Goal: Information Seeking & Learning: Get advice/opinions

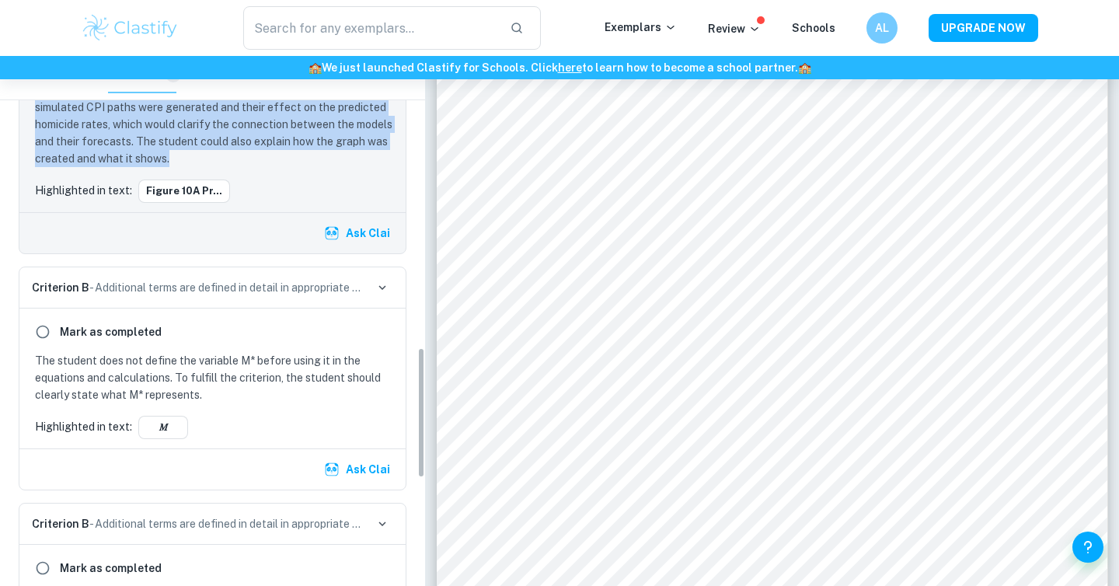
scroll to position [1363, 0]
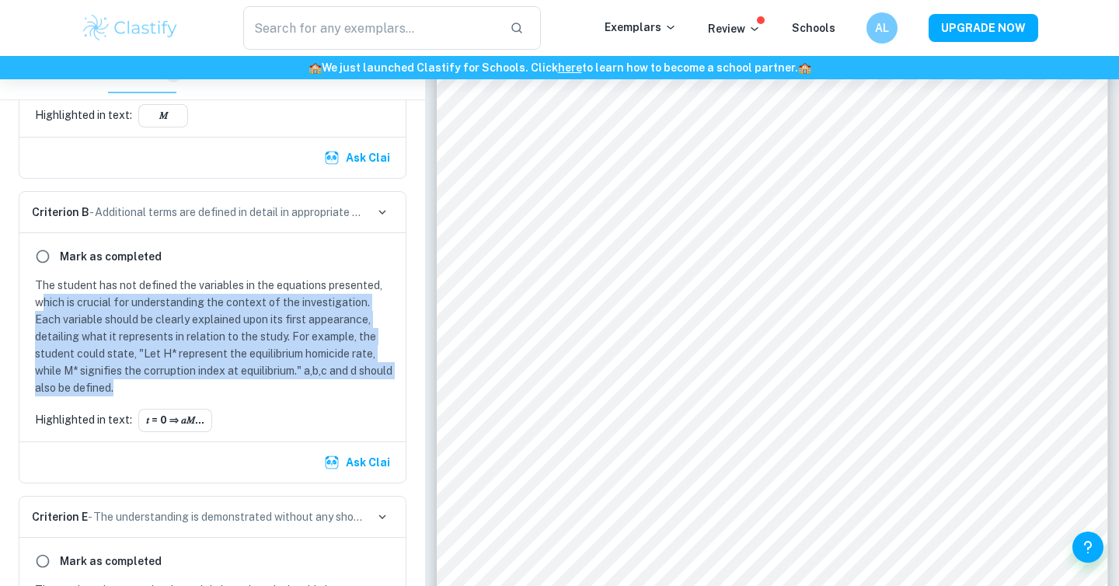
drag, startPoint x: 176, startPoint y: 395, endPoint x: 44, endPoint y: 301, distance: 161.9
click at [44, 301] on div "Mark as completed The student has not defined the variables in the equations pr…" at bounding box center [212, 337] width 386 height 208
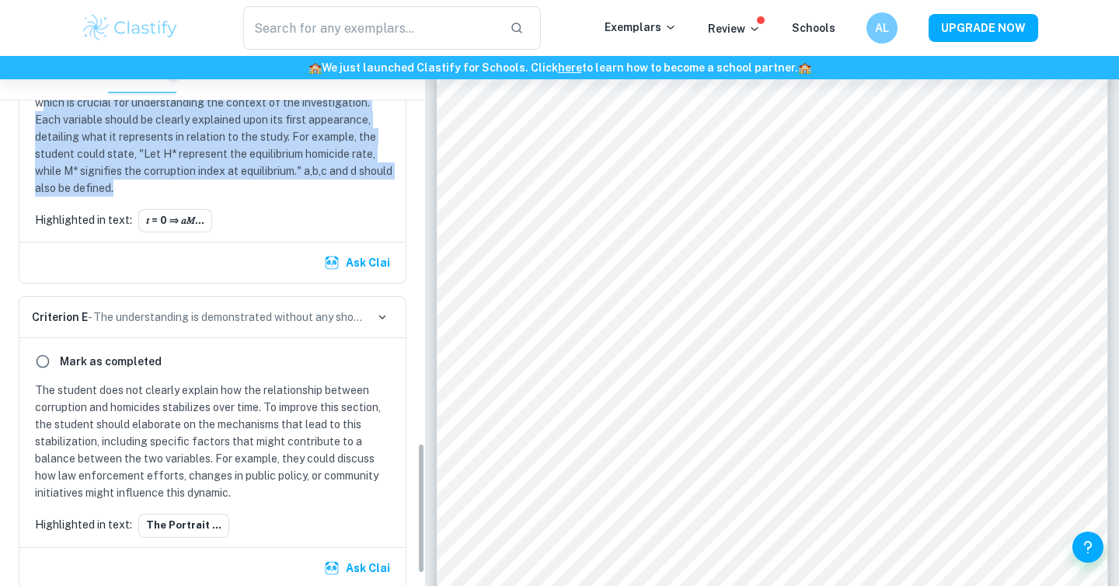
scroll to position [1599, 0]
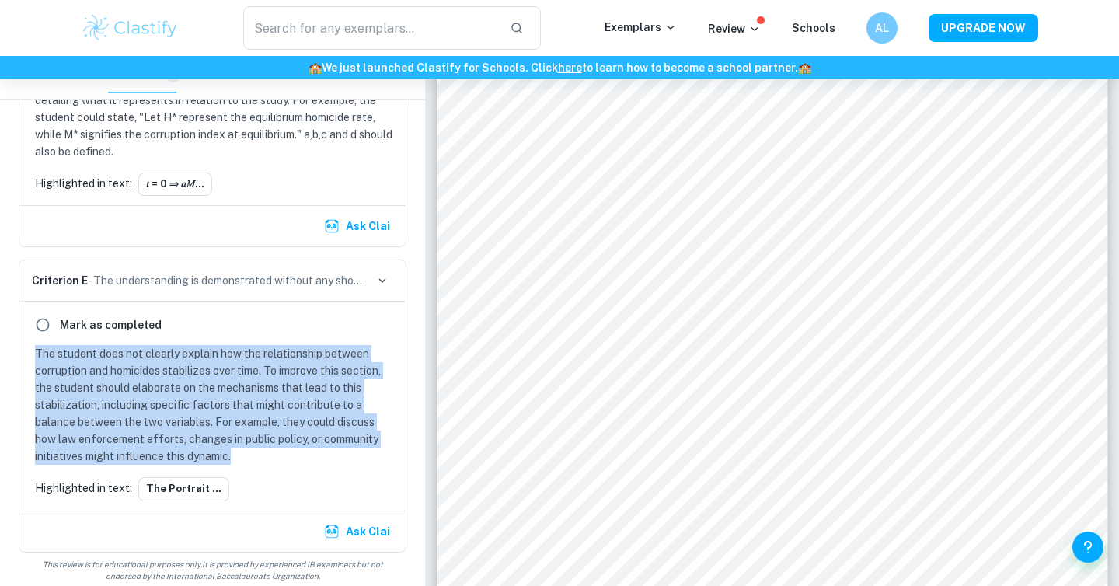
drag, startPoint x: 249, startPoint y: 459, endPoint x: 10, endPoint y: 358, distance: 259.0
copy p "The student does not clearly explain how the relationship between corruption an…"
click at [347, 539] on button "Ask Clai" at bounding box center [358, 531] width 75 height 28
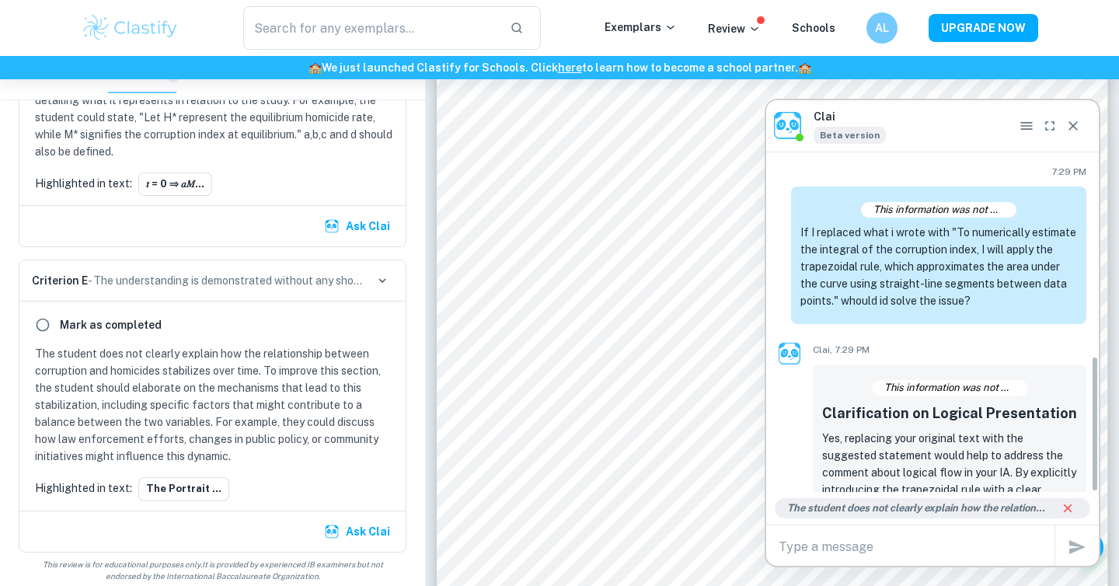
scroll to position [508, 0]
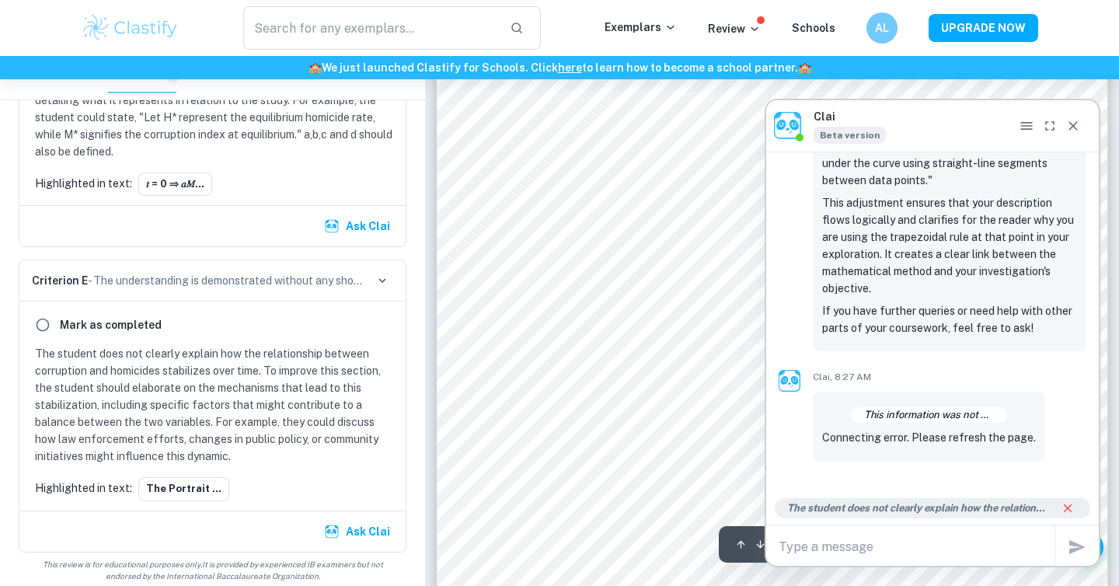
click at [991, 518] on div "The student does not clearly explain how the relationship between corruption an…" at bounding box center [932, 508] width 333 height 33
click at [956, 540] on textarea at bounding box center [916, 547] width 276 height 18
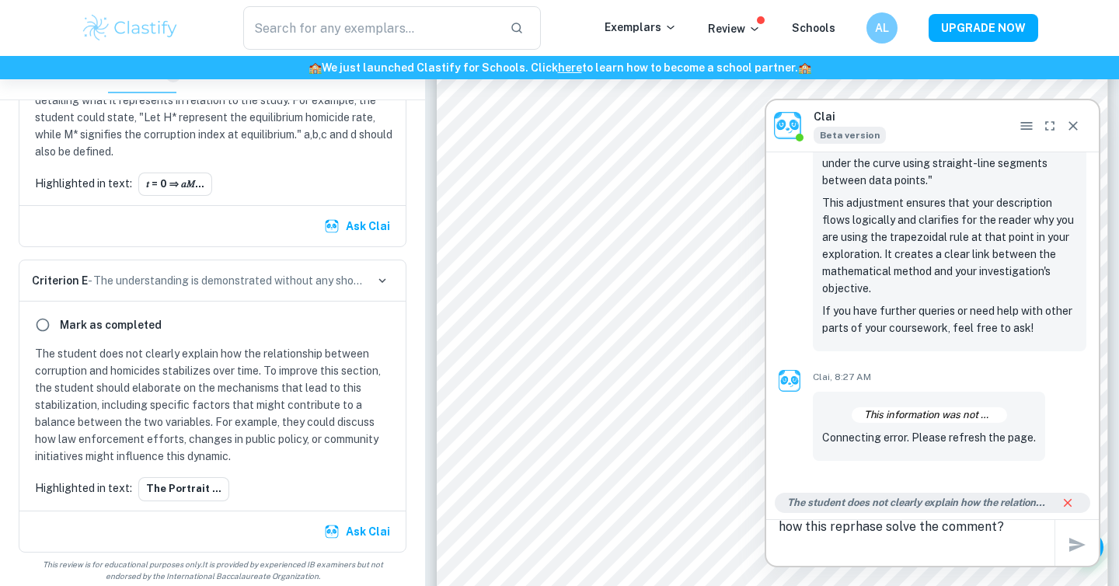
paste textarea "The portrait suggests that corruption pushes homicides upward, but the system e…"
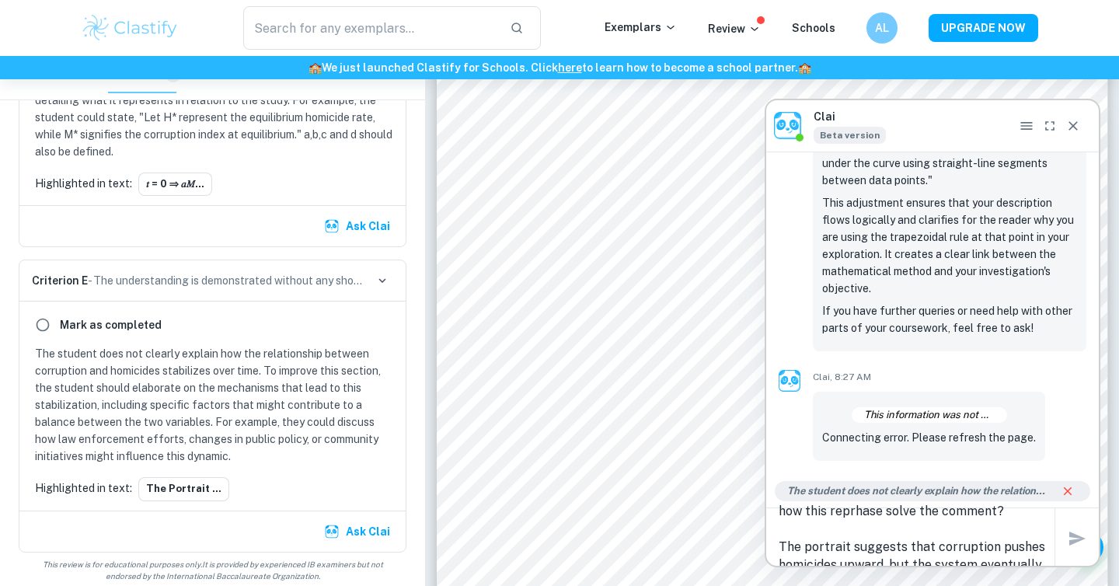
scroll to position [3, 0]
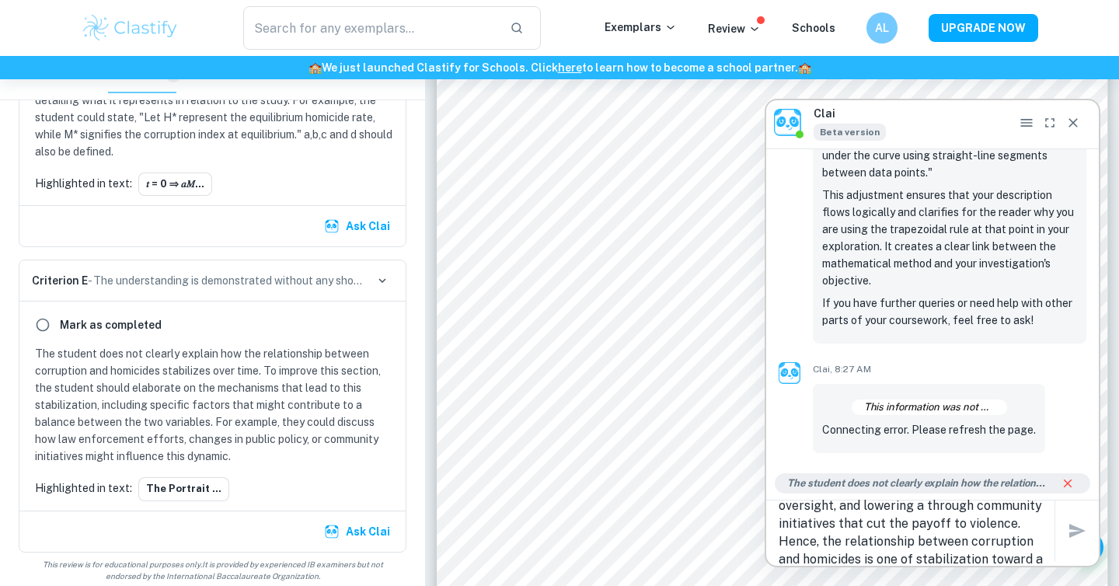
type textarea "how this reprhase solve the comment? The portrait suggests that corruption push…"
click at [1078, 530] on div "how this reprhase solve the comment? The portrait suggests that corruption push…" at bounding box center [932, 530] width 333 height 61
click at [1071, 530] on div "how this reprhase solve the comment? The portrait suggests that corruption push…" at bounding box center [932, 530] width 333 height 61
click at [1004, 530] on textarea "how this reprhase solve the comment? The portrait suggests that corruption push…" at bounding box center [916, 529] width 276 height 71
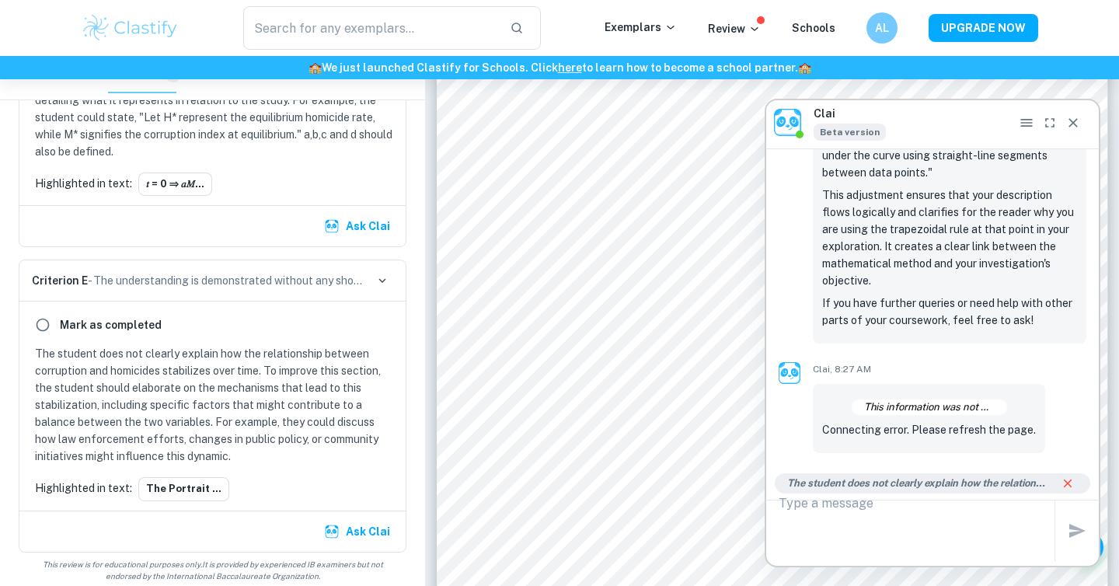
scroll to position [0, 0]
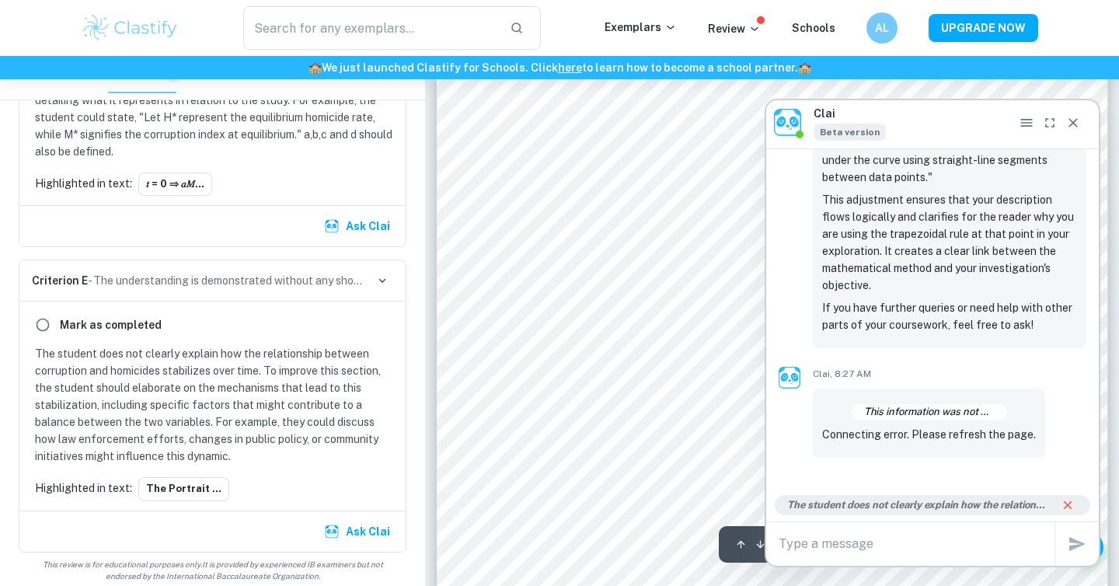
click at [1069, 117] on icon "Close" at bounding box center [1073, 123] width 16 height 16
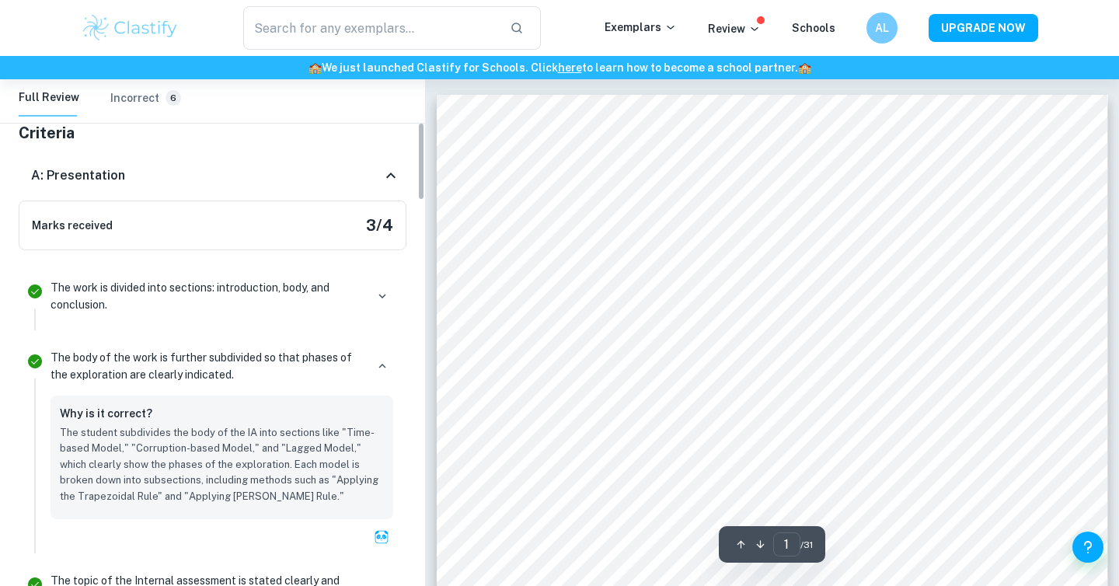
scroll to position [290, 0]
click at [144, 117] on div "Full Review Incorrect 6" at bounding box center [213, 101] width 388 height 44
click at [145, 105] on h6 "Incorrect" at bounding box center [134, 97] width 49 height 17
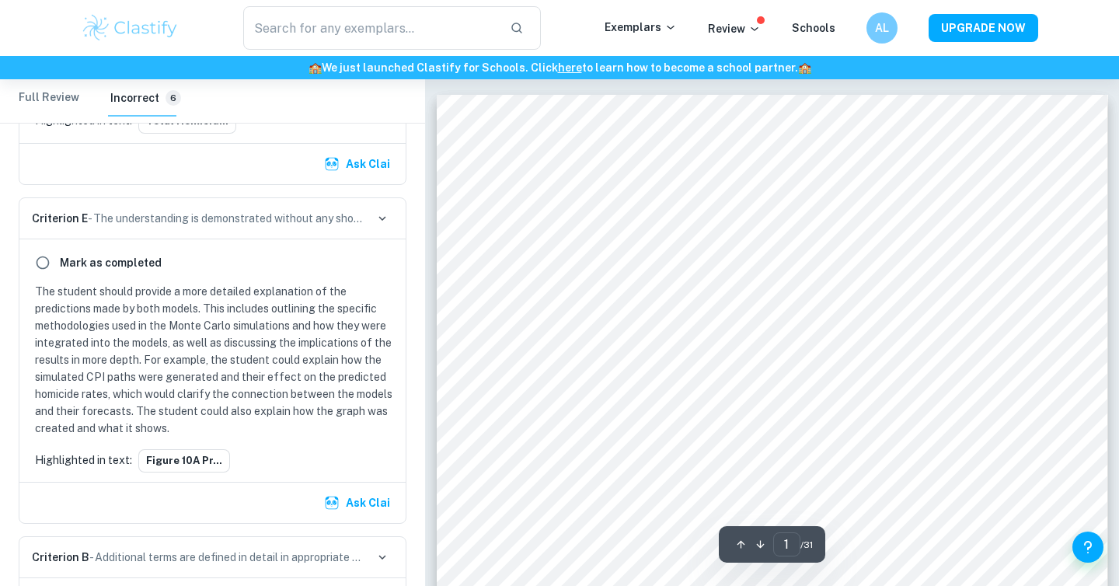
click at [235, 392] on p "The student should provide a more detailed explanation of the predictions made …" at bounding box center [215, 360] width 361 height 154
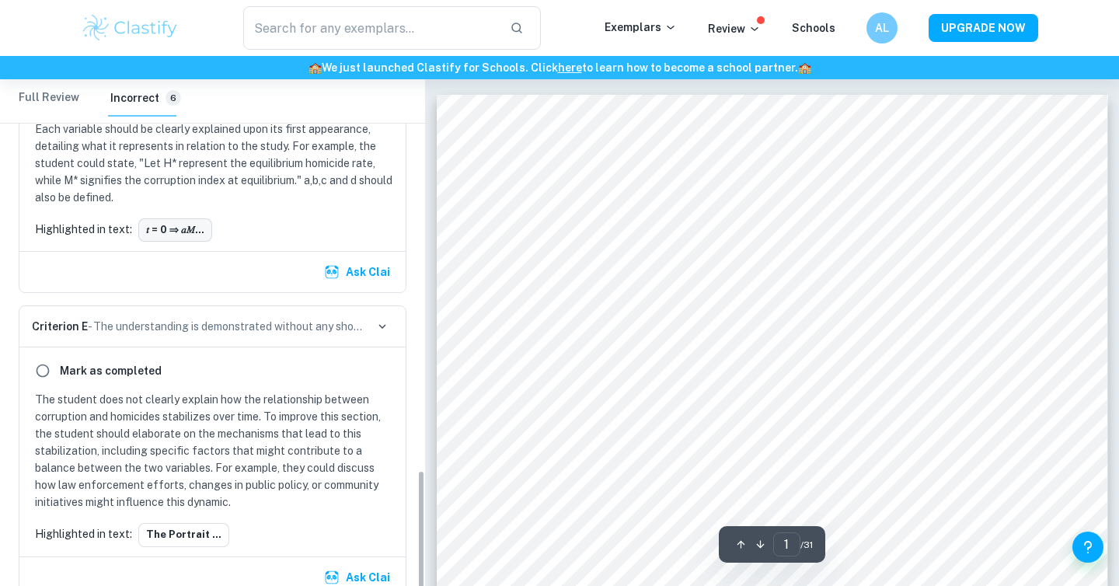
scroll to position [1577, 0]
click at [176, 524] on button "The portrait ..." at bounding box center [183, 533] width 91 height 23
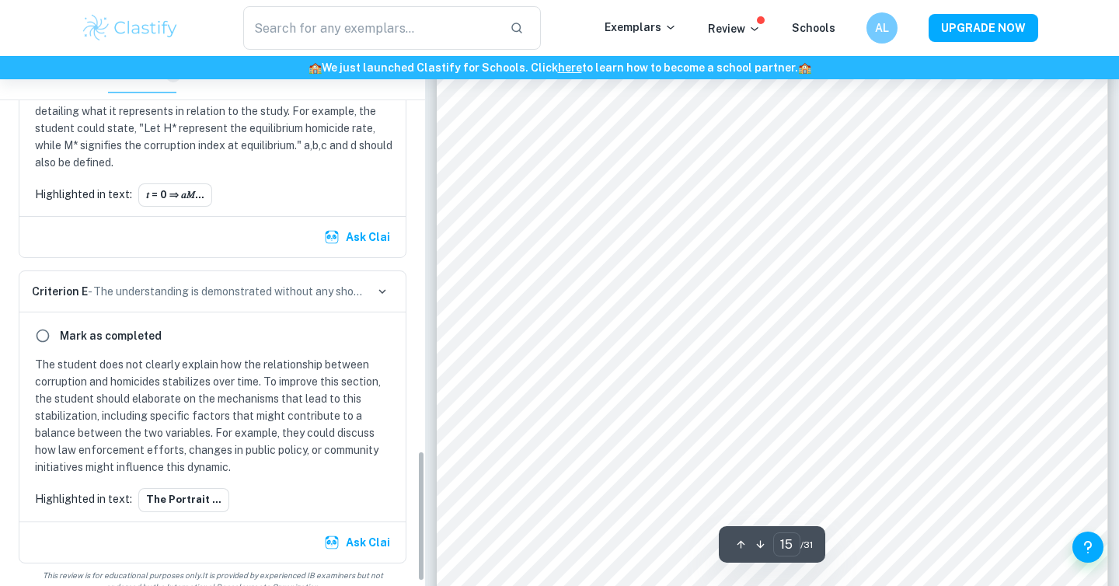
scroll to position [1593, 0]
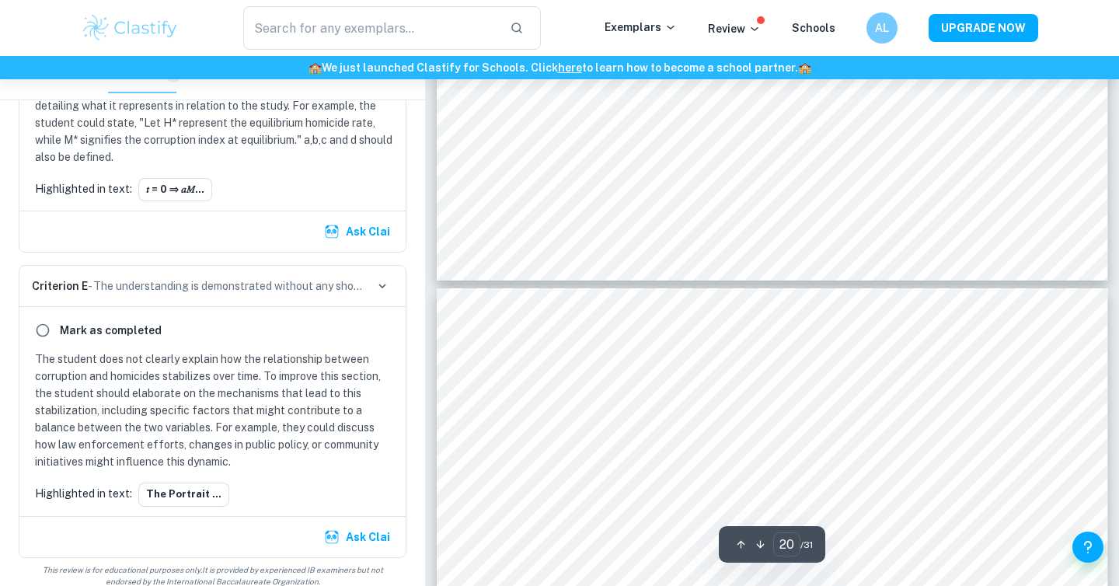
type input "21"
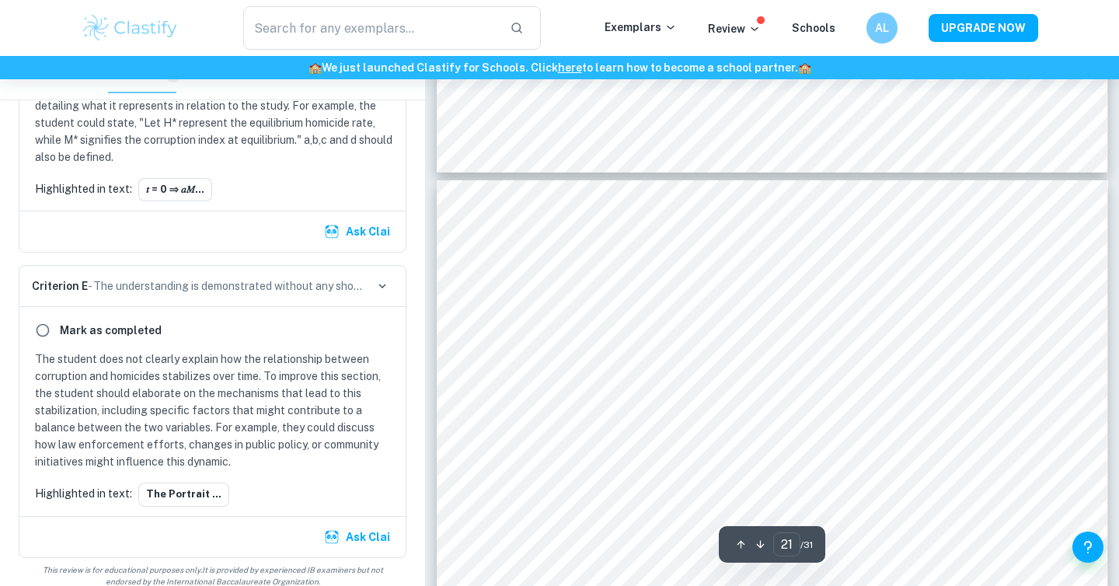
scroll to position [19058, 0]
click at [358, 535] on button "Ask Clai" at bounding box center [358, 537] width 75 height 28
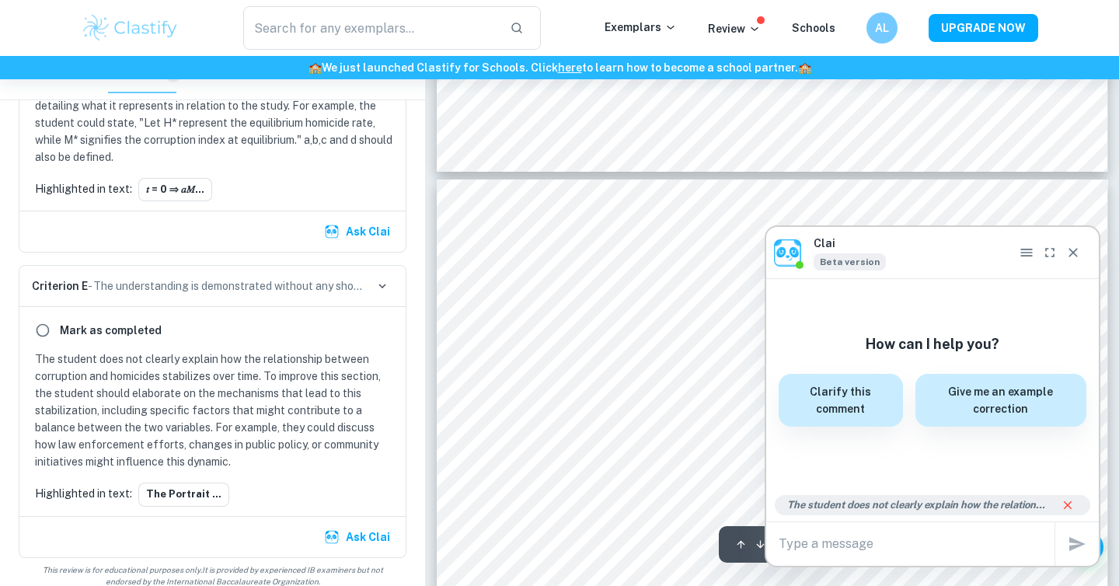
click at [872, 524] on div "x" at bounding box center [932, 544] width 333 height 44
click at [875, 539] on textarea at bounding box center [916, 543] width 276 height 18
paste textarea "how this reprhase solve the comment? The portrait suggests that corruption push…"
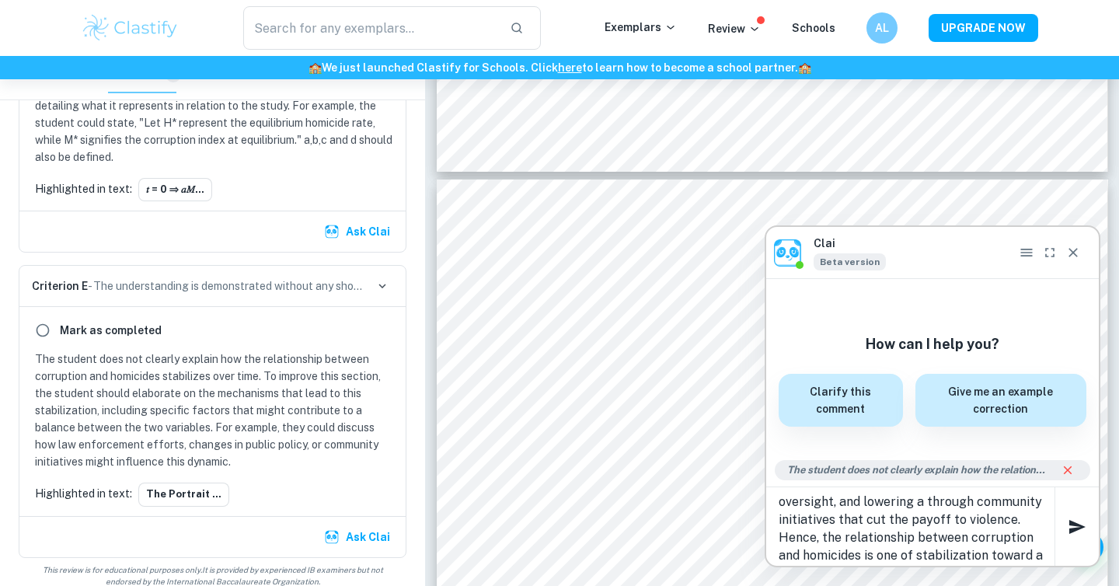
scroll to position [214, 0]
type textarea "how this reprhase solve the comment? The portrait suggests that corruption push…"
click at [1078, 524] on icon "button" at bounding box center [1077, 527] width 16 height 14
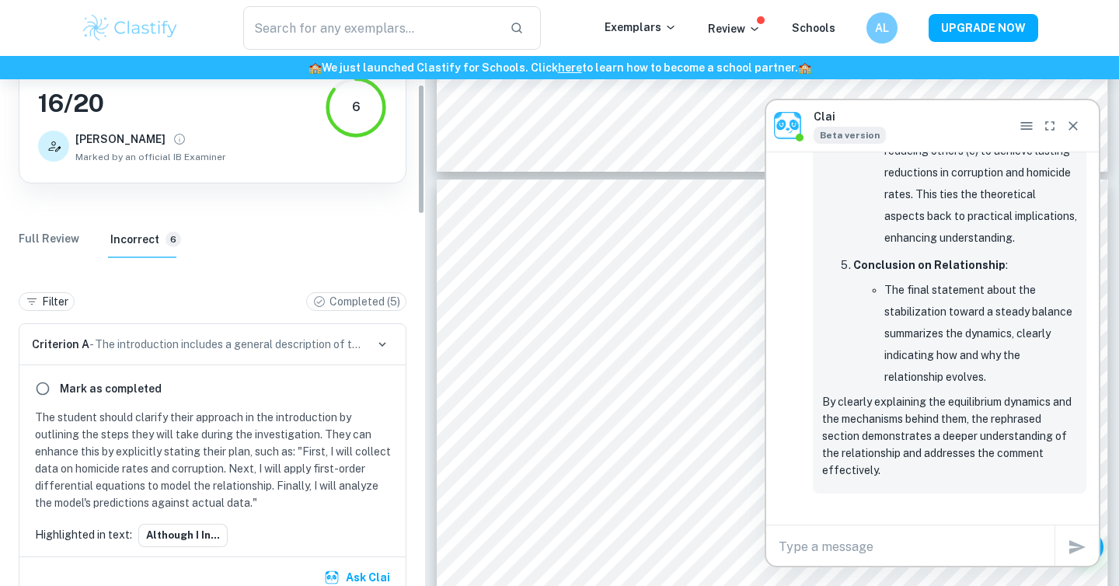
scroll to position [318, 0]
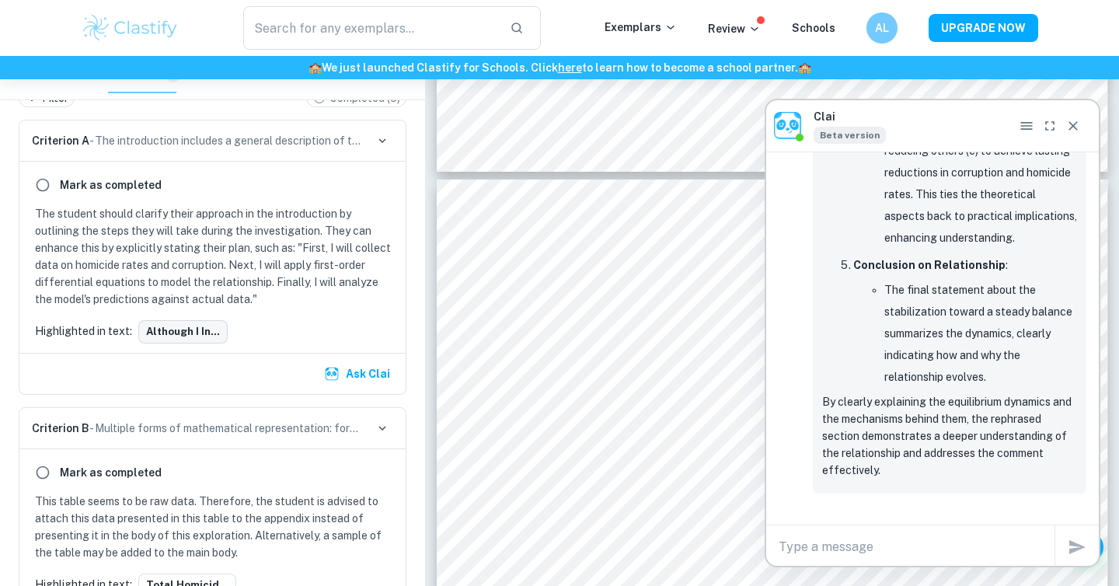
click at [198, 338] on button "Although I in..." at bounding box center [182, 331] width 89 height 23
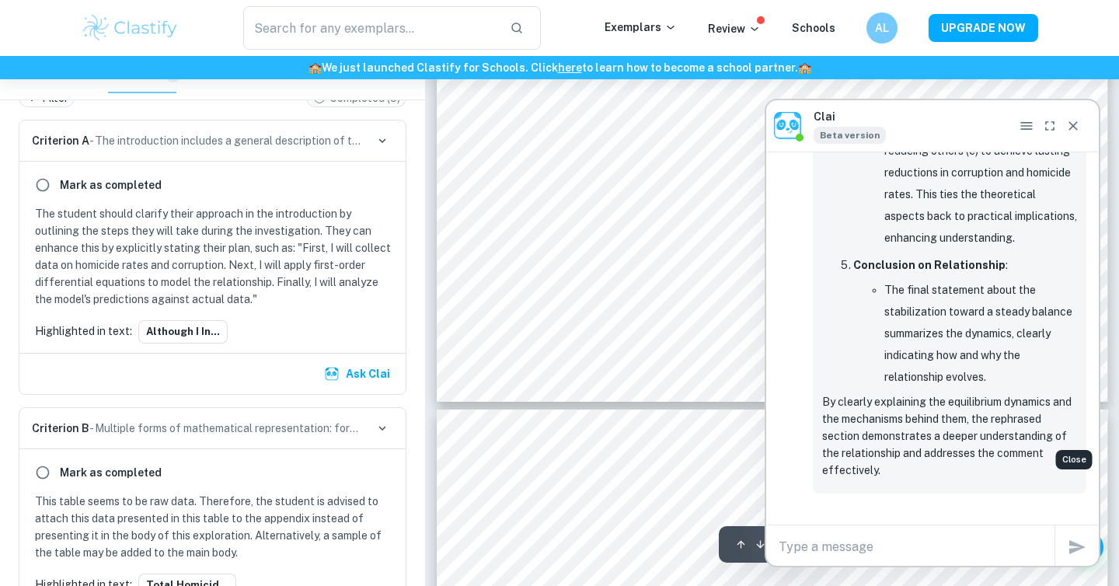
click at [1073, 119] on icon "Close" at bounding box center [1073, 126] width 16 height 16
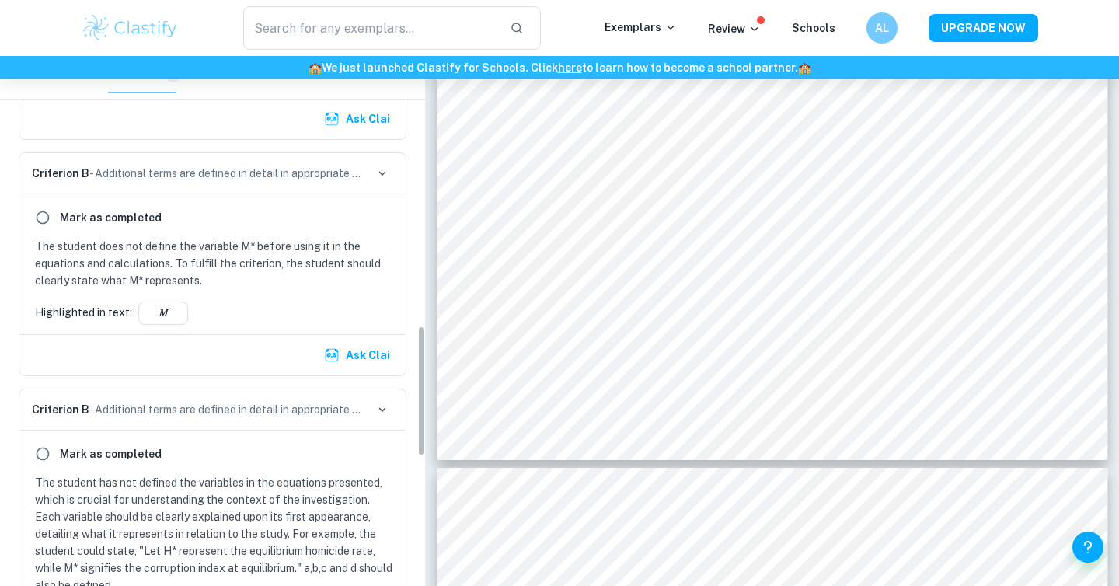
scroll to position [929, 0]
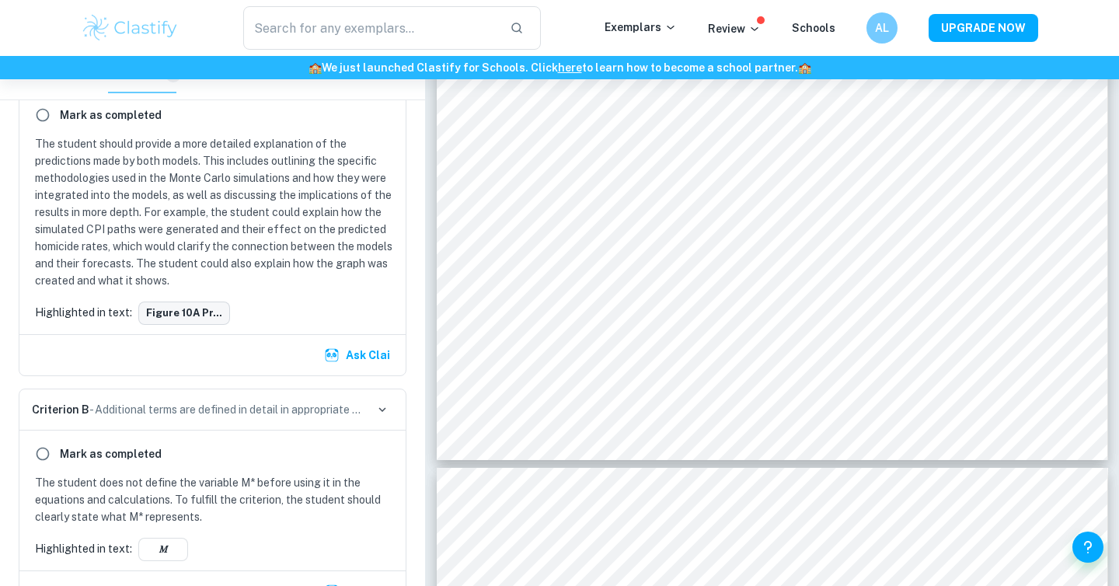
click at [179, 319] on button "Figure 10A pr..." at bounding box center [184, 312] width 92 height 23
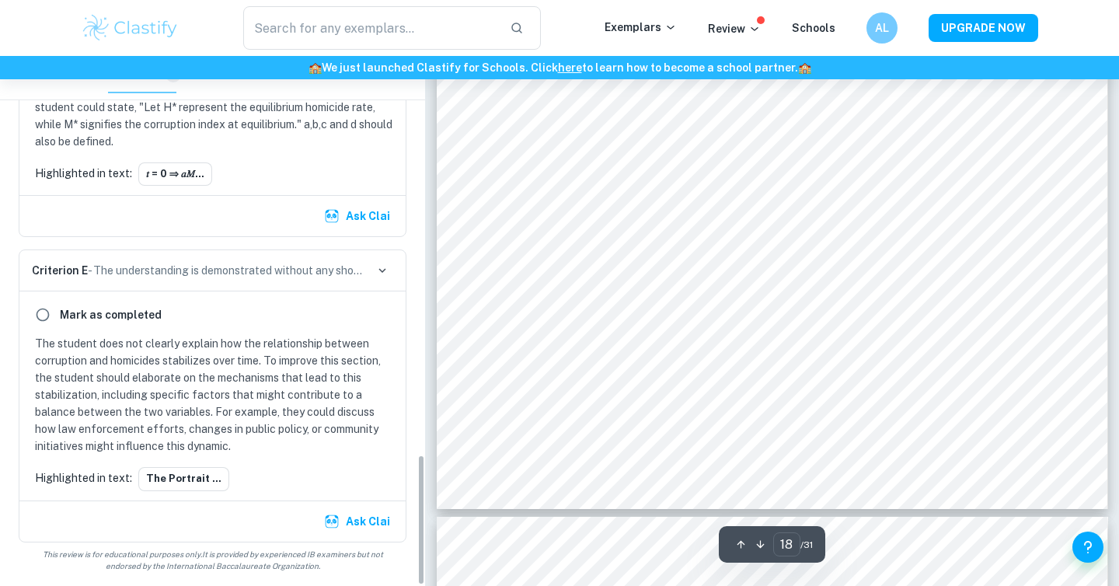
scroll to position [1610, 0]
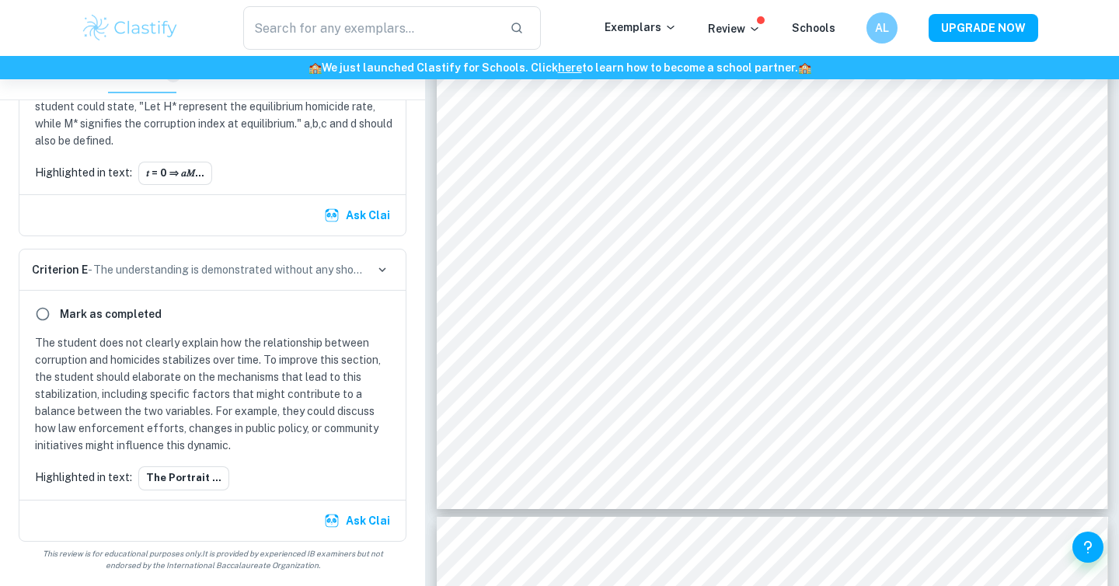
click at [201, 462] on div "[PERSON_NAME] as completed The student does not clearly explain how the relatio…" at bounding box center [212, 395] width 386 height 208
click at [205, 470] on button "The portrait ..." at bounding box center [183, 477] width 91 height 23
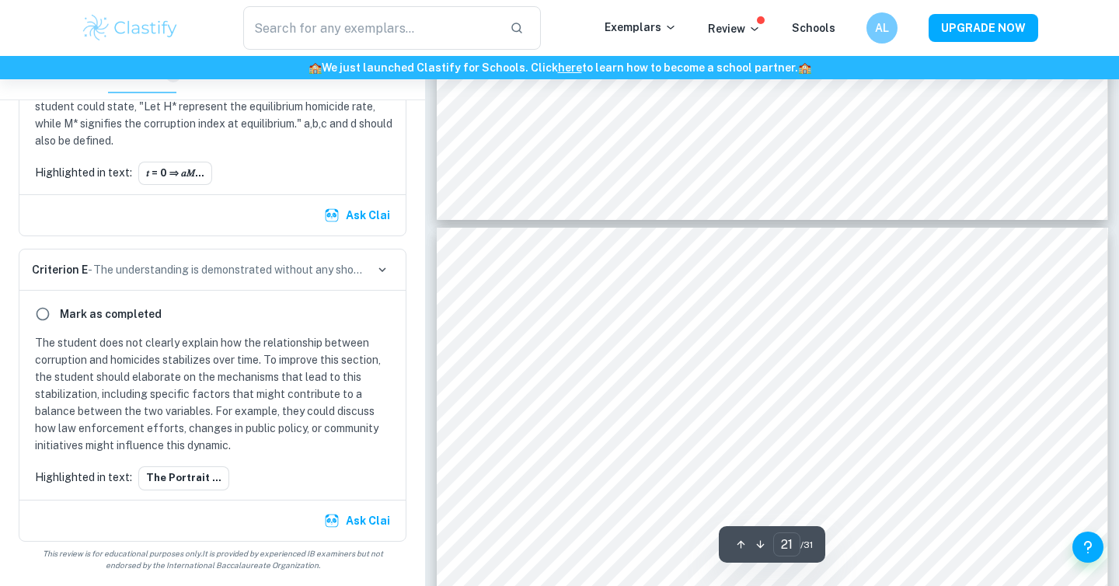
type input "20"
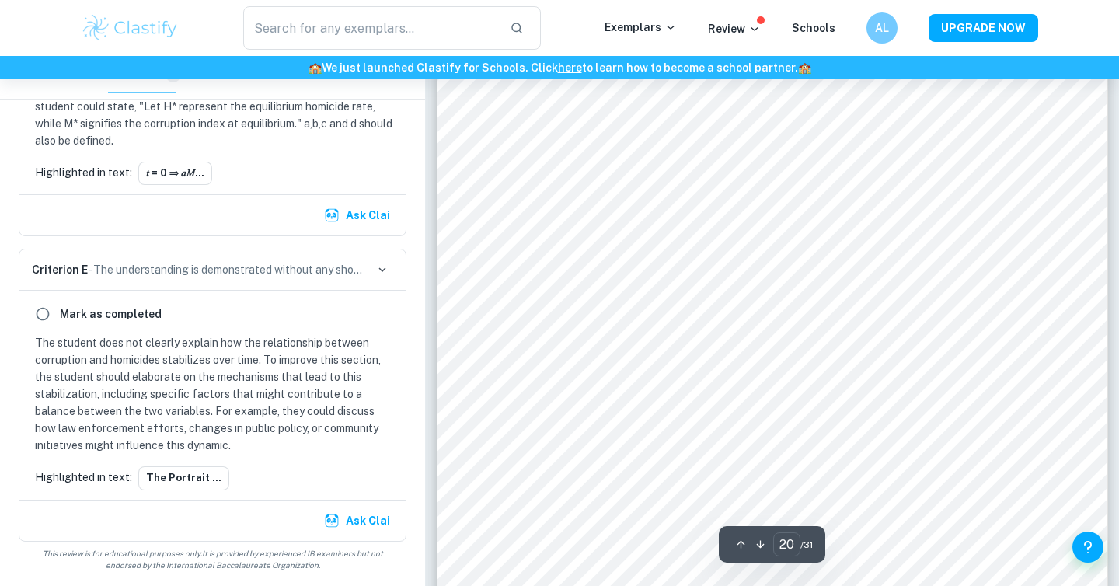
scroll to position [18479, 0]
click at [367, 514] on button "Ask Clai" at bounding box center [358, 521] width 75 height 28
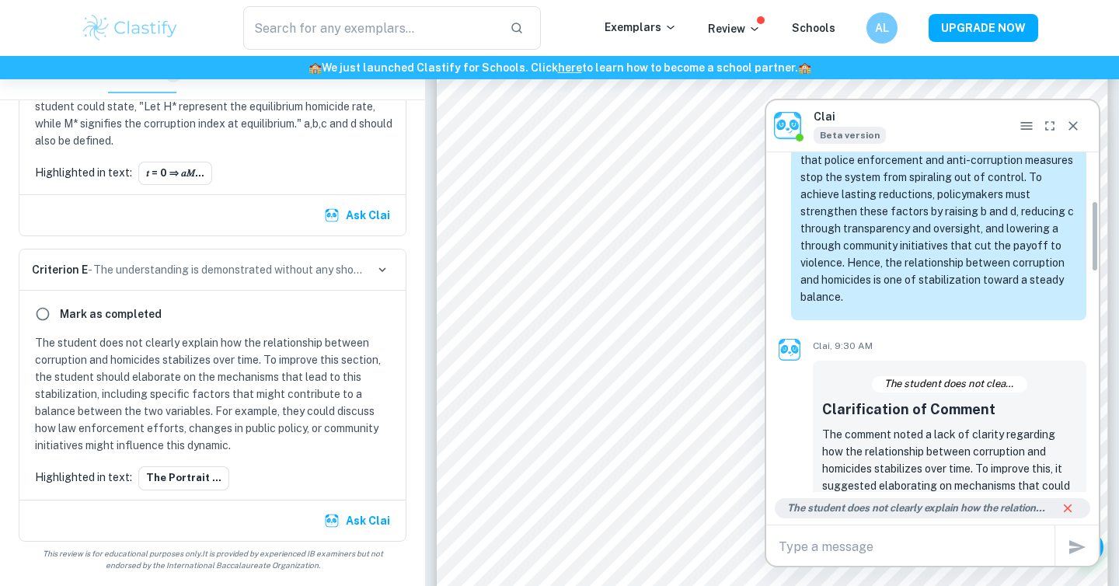
scroll to position [284, 0]
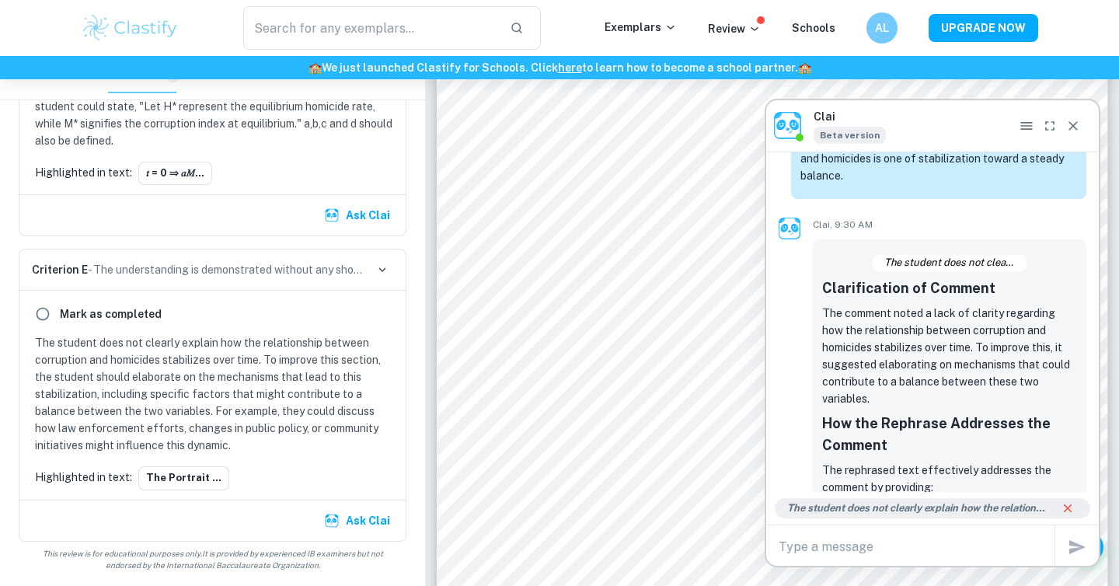
click at [910, 533] on div "x" at bounding box center [932, 547] width 333 height 44
click at [910, 545] on textarea at bounding box center [916, 547] width 276 height 18
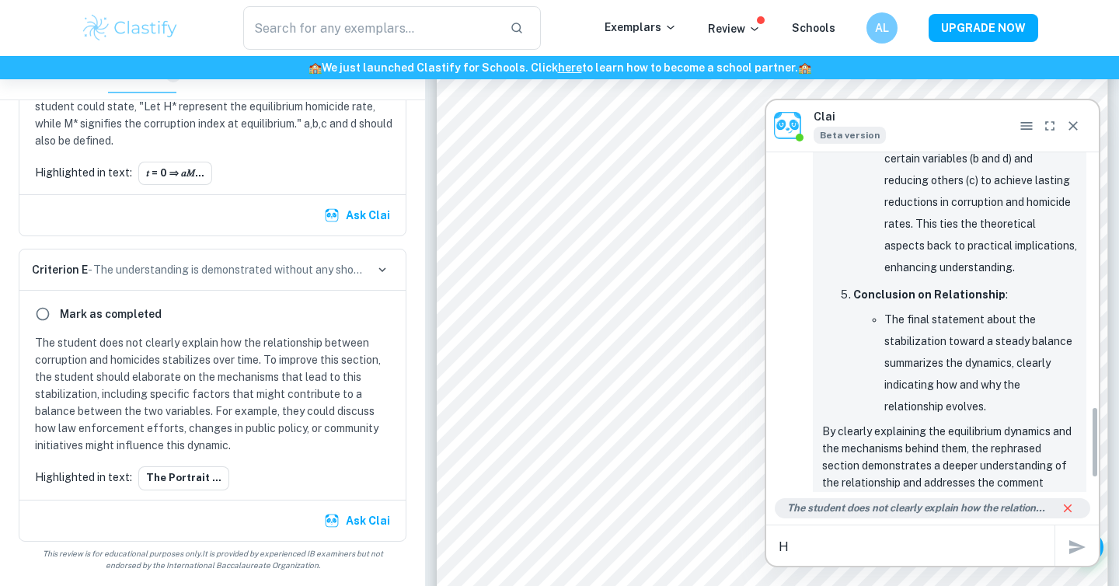
scroll to position [1213, 0]
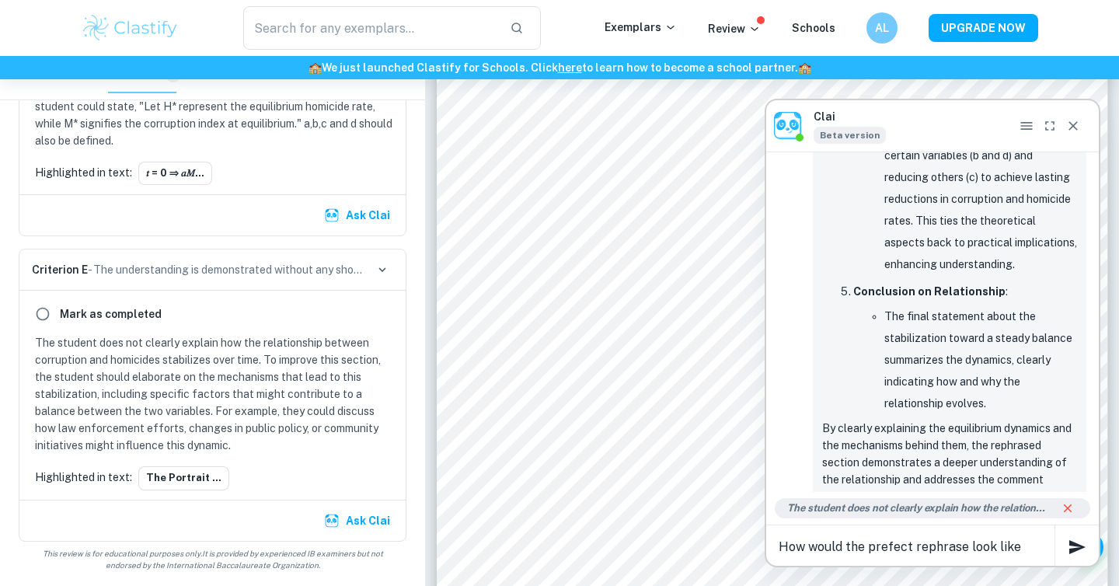
type textarea "How would the prefect rephrase look like?"
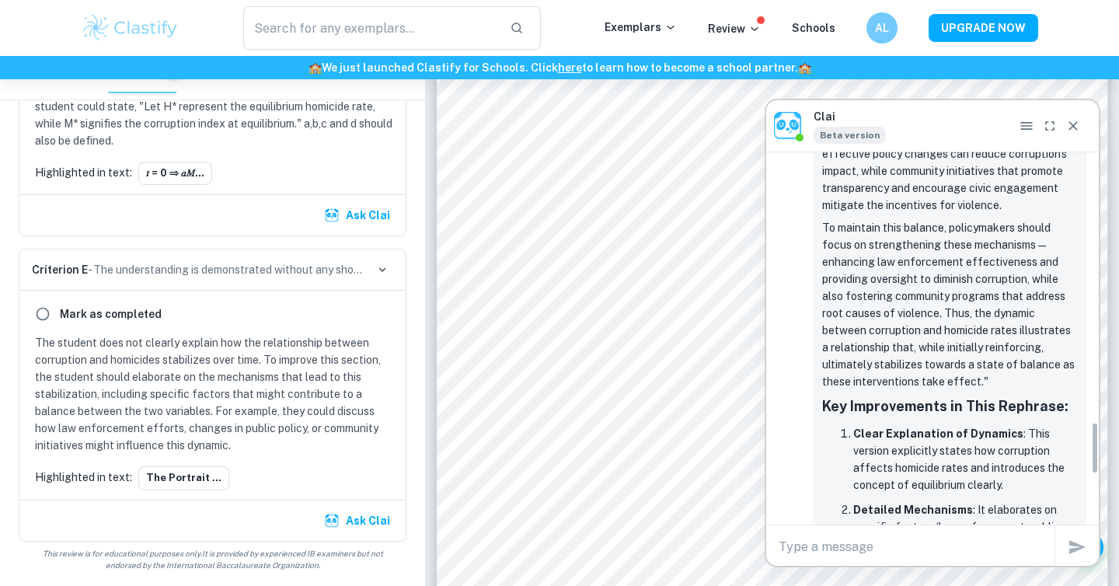
scroll to position [1919, 0]
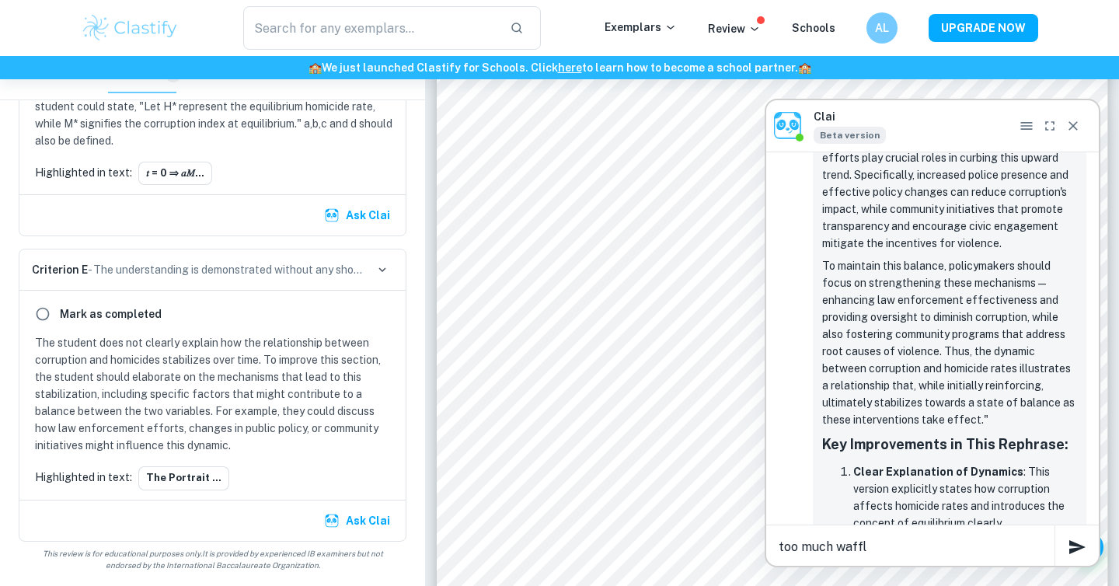
type textarea "too much waffle"
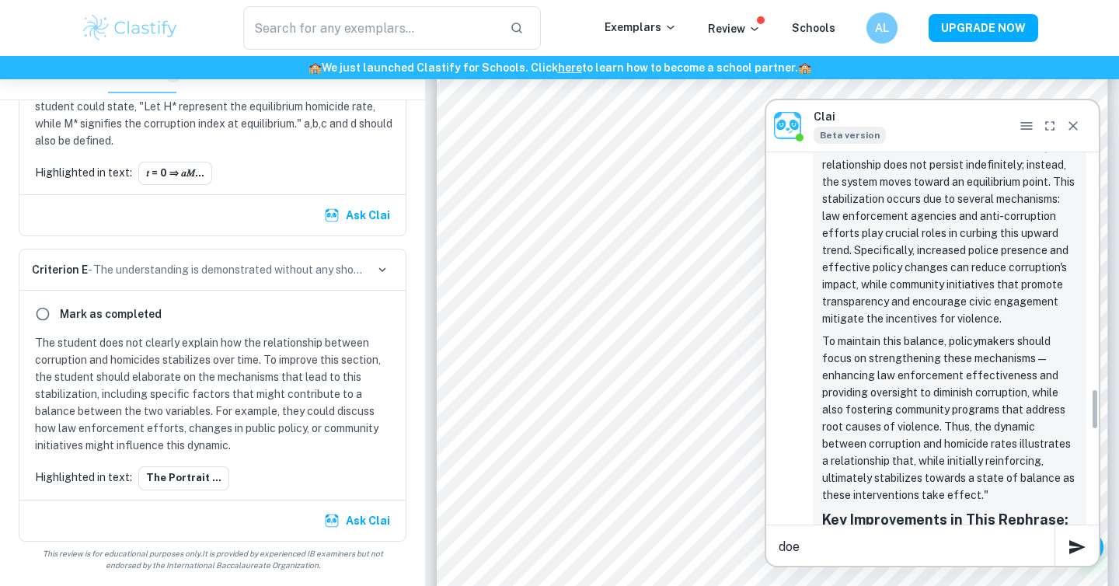
scroll to position [1797, 0]
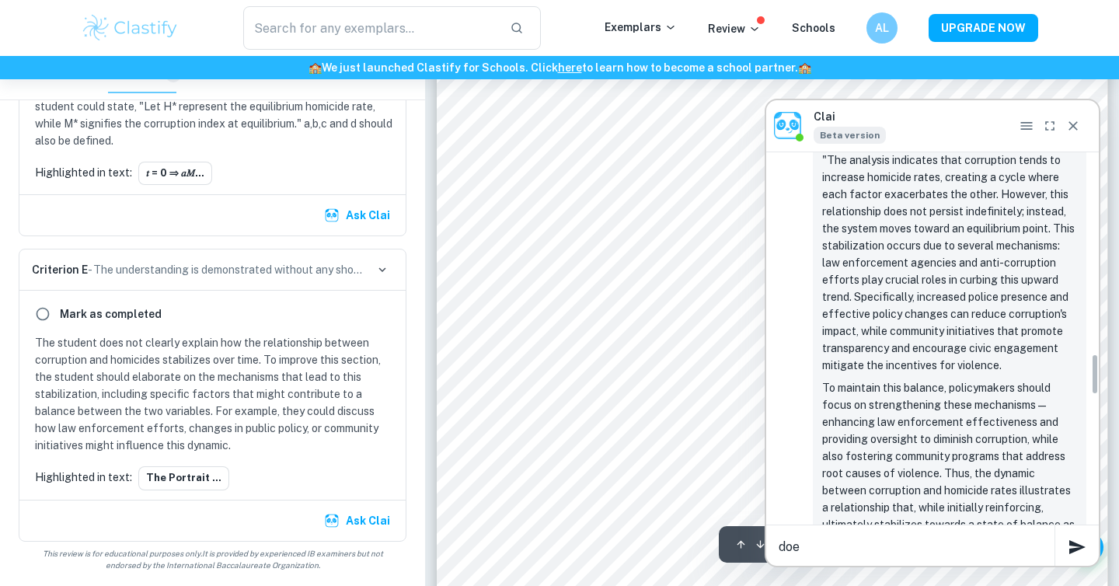
click at [1078, 121] on icon "Close" at bounding box center [1073, 126] width 16 height 16
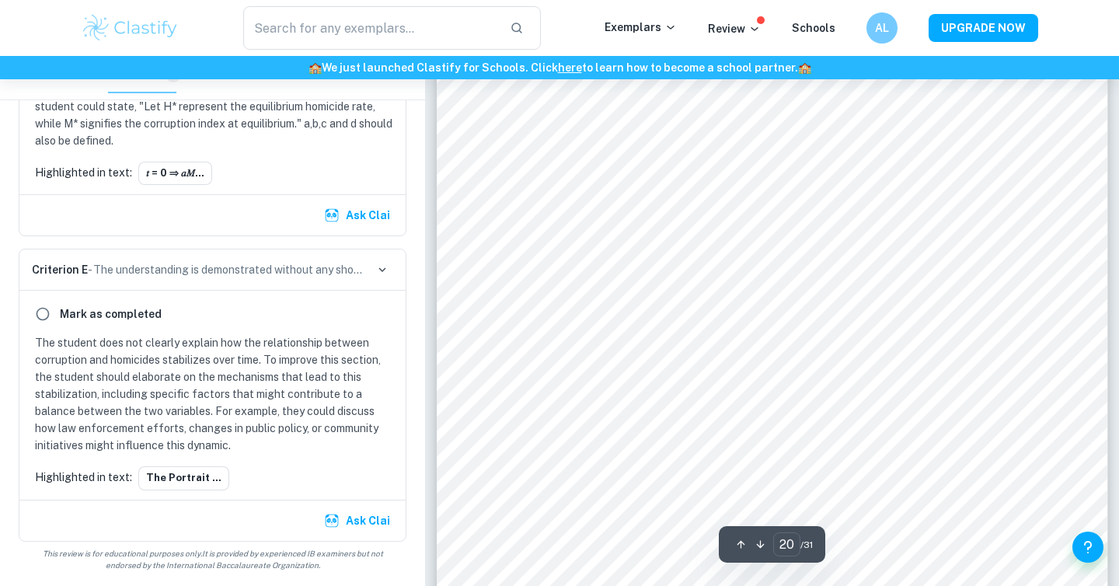
click at [348, 508] on button "Ask Clai" at bounding box center [358, 521] width 75 height 28
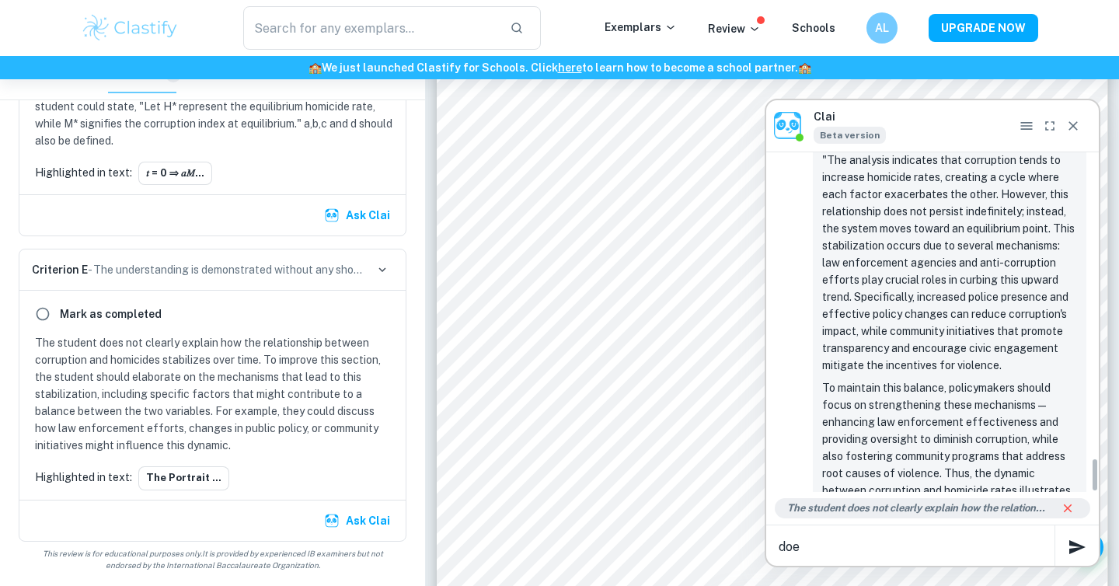
scroll to position [2981, 0]
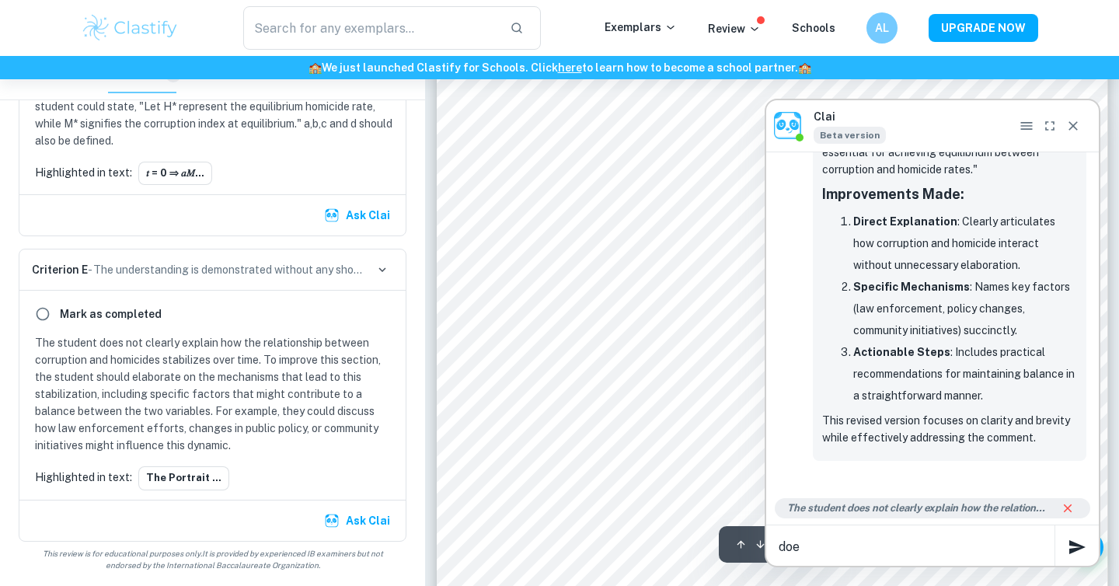
click at [820, 535] on div "doe x" at bounding box center [916, 546] width 276 height 25
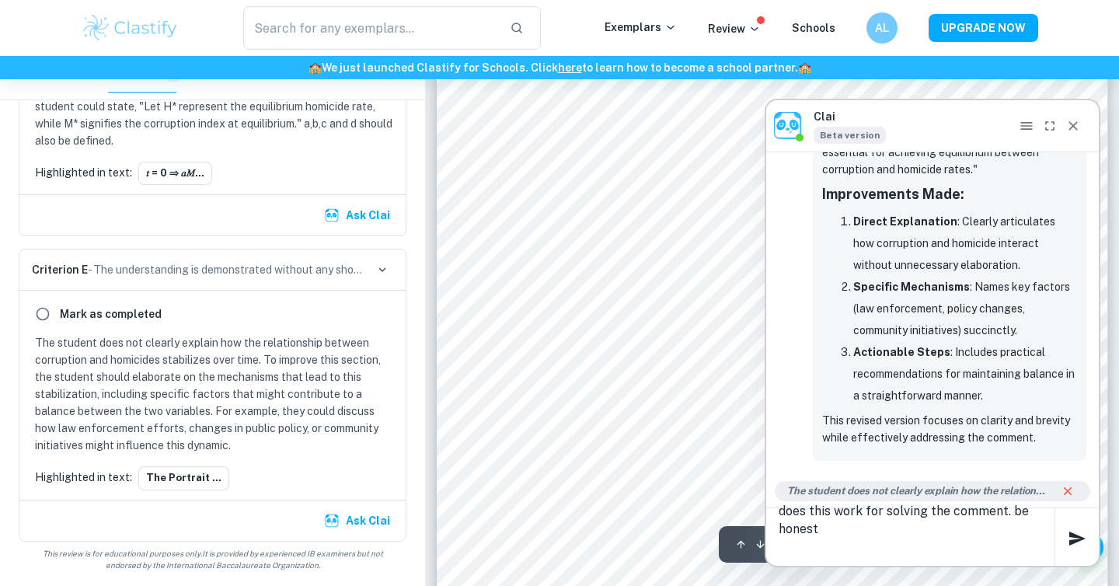
paste textarea "The portrait suggests that corruption pushes homicides upward, but the system e…"
type textarea "does this work for solving the comment. be honest The portrait suggests that co…"
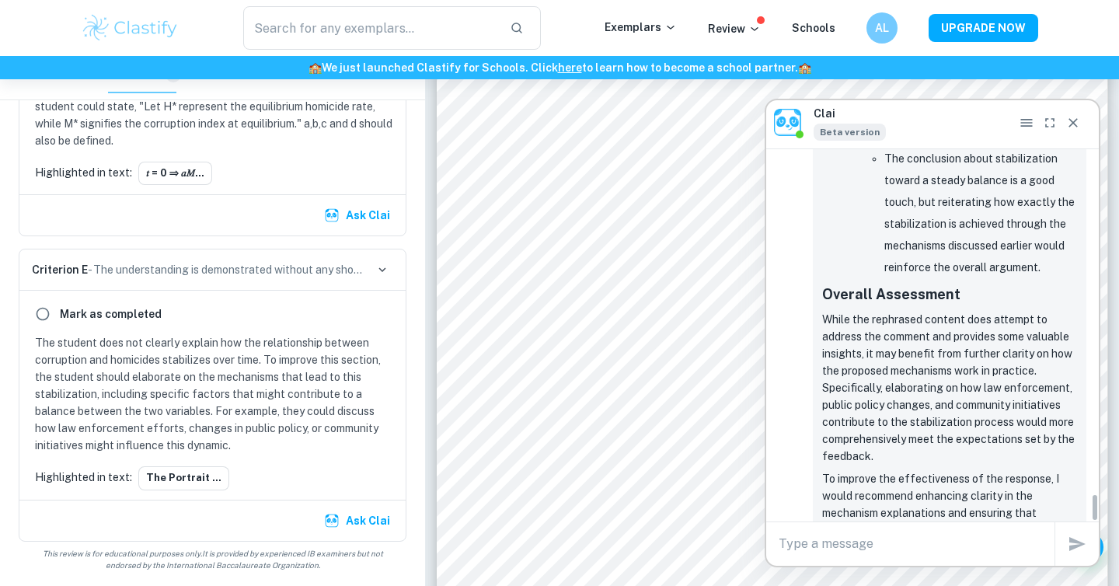
scroll to position [4508, 0]
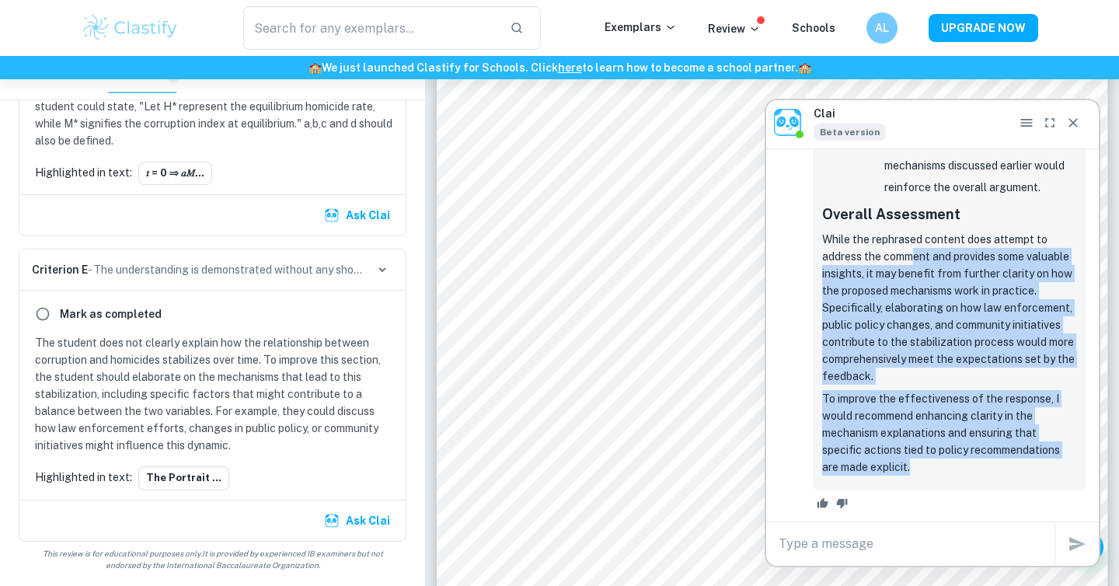
drag, startPoint x: 959, startPoint y: 475, endPoint x: 917, endPoint y: 261, distance: 218.6
click at [917, 261] on p "While the rephrased content does attempt to address the comment and provides so…" at bounding box center [949, 308] width 255 height 154
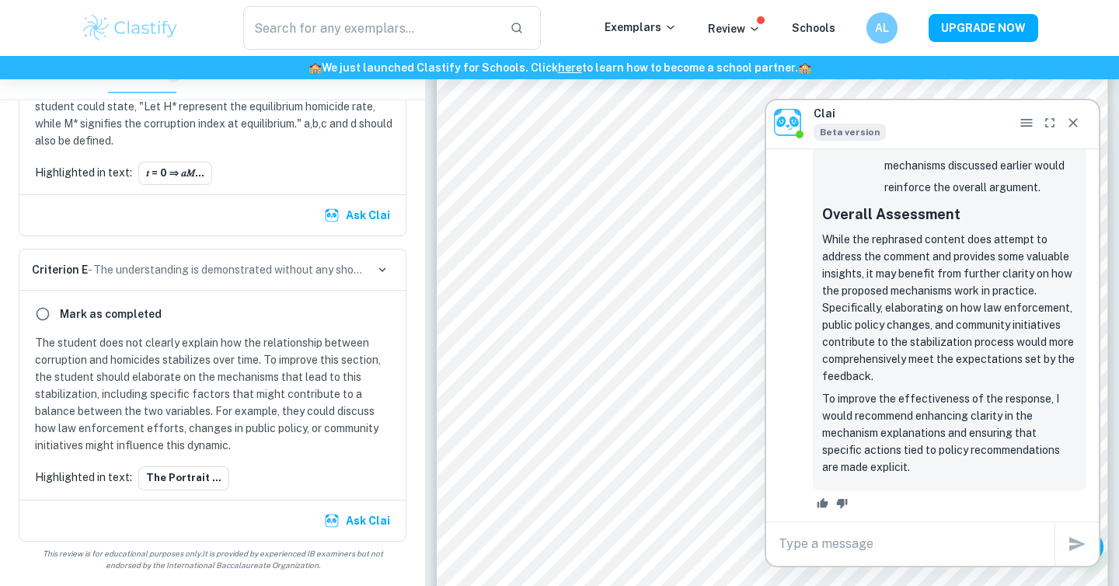
click at [917, 442] on p "To improve the effectiveness of the response, I would recommend enhancing clari…" at bounding box center [949, 432] width 255 height 85
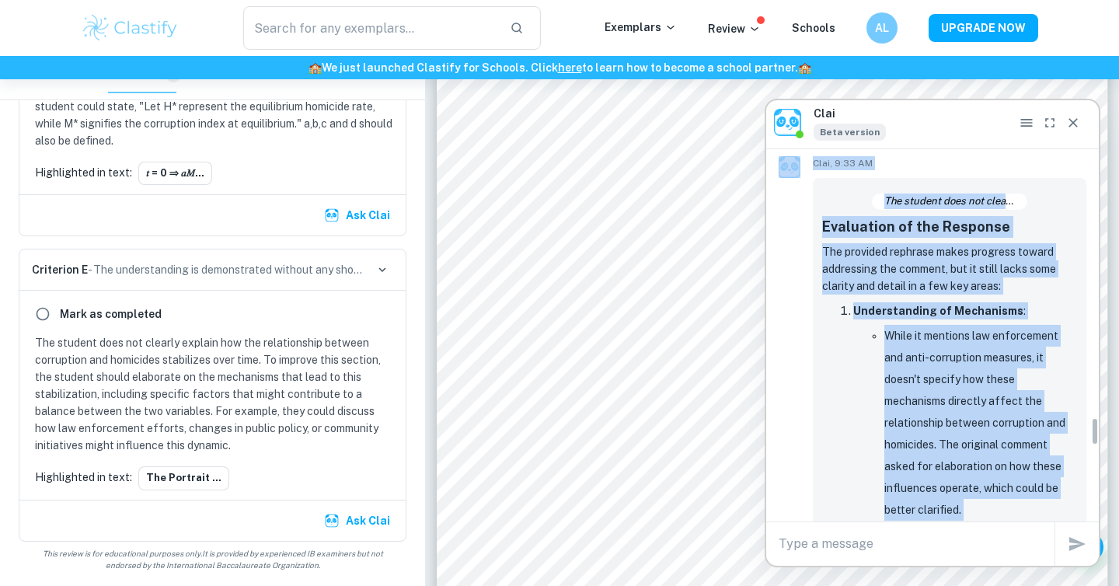
scroll to position [3504, 0]
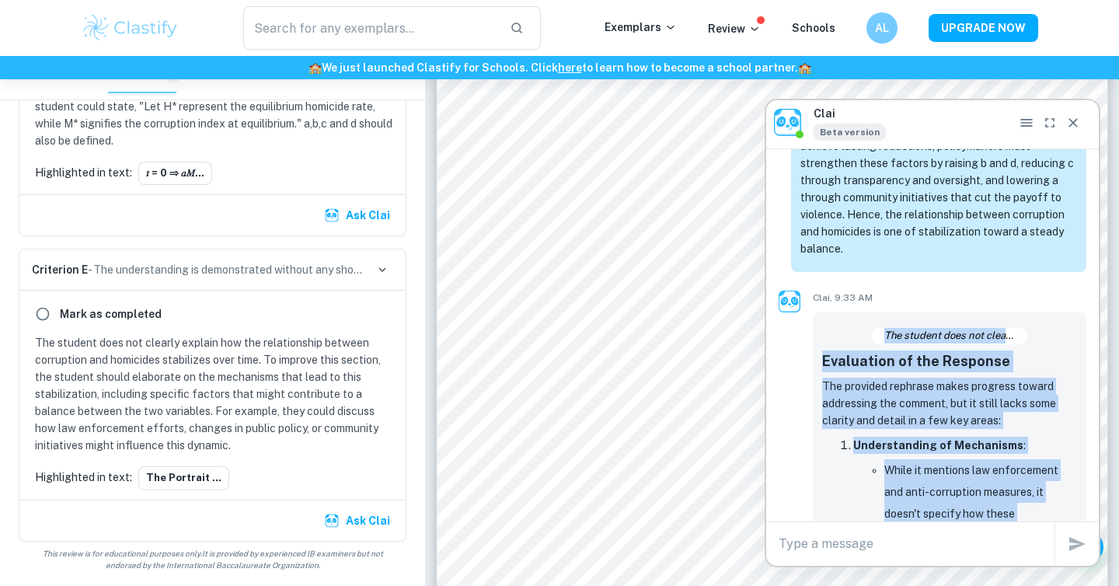
drag, startPoint x: 917, startPoint y: 474, endPoint x: 812, endPoint y: 364, distance: 151.7
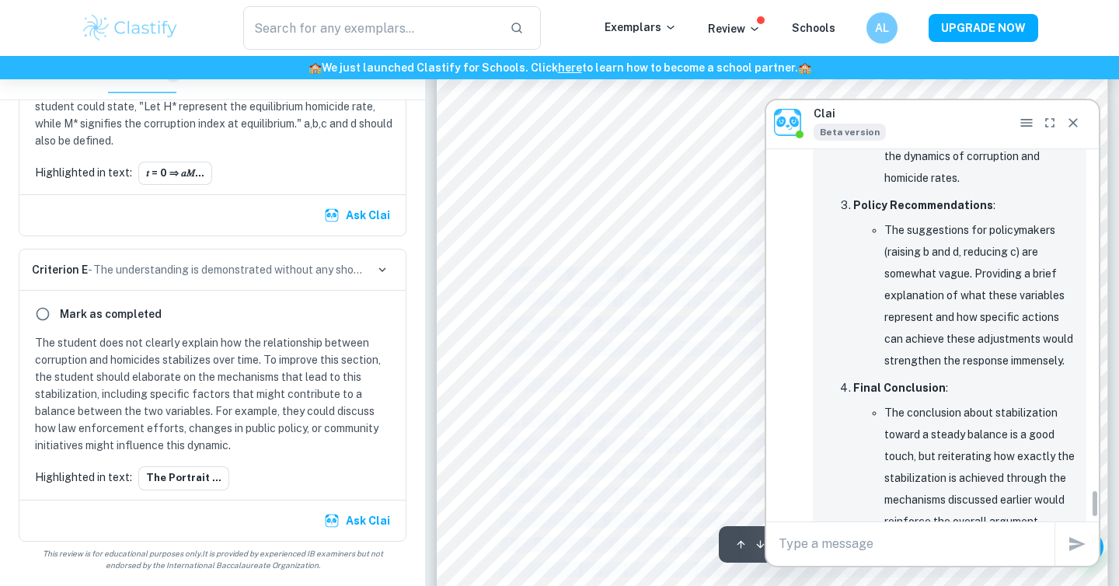
scroll to position [4508, 0]
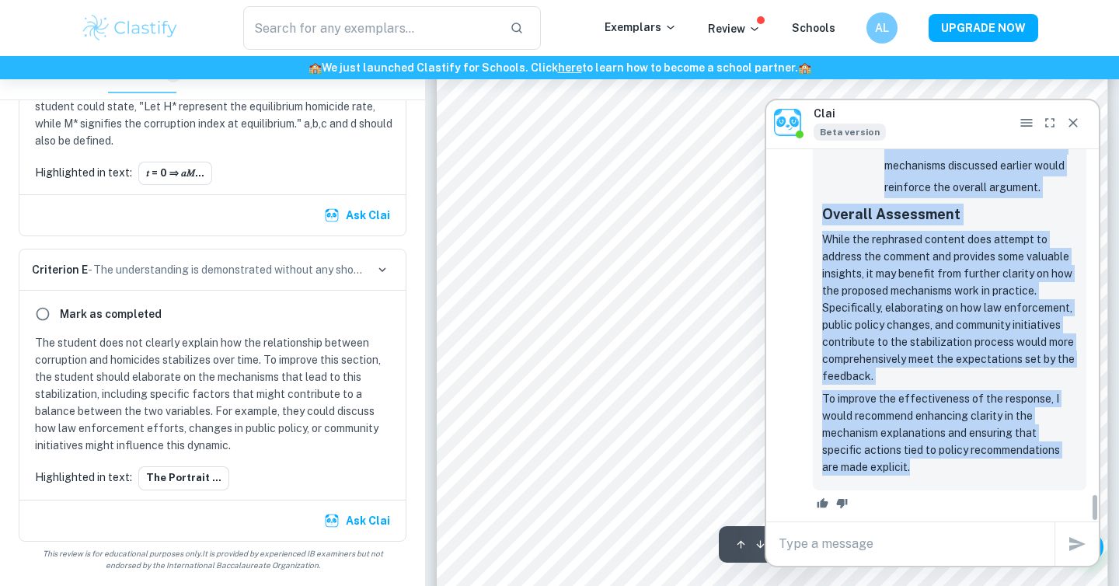
drag, startPoint x: 821, startPoint y: 364, endPoint x: 956, endPoint y: 482, distance: 178.4
copy div "Evaluation of the Response The provided rephrase makes progress toward addressi…"
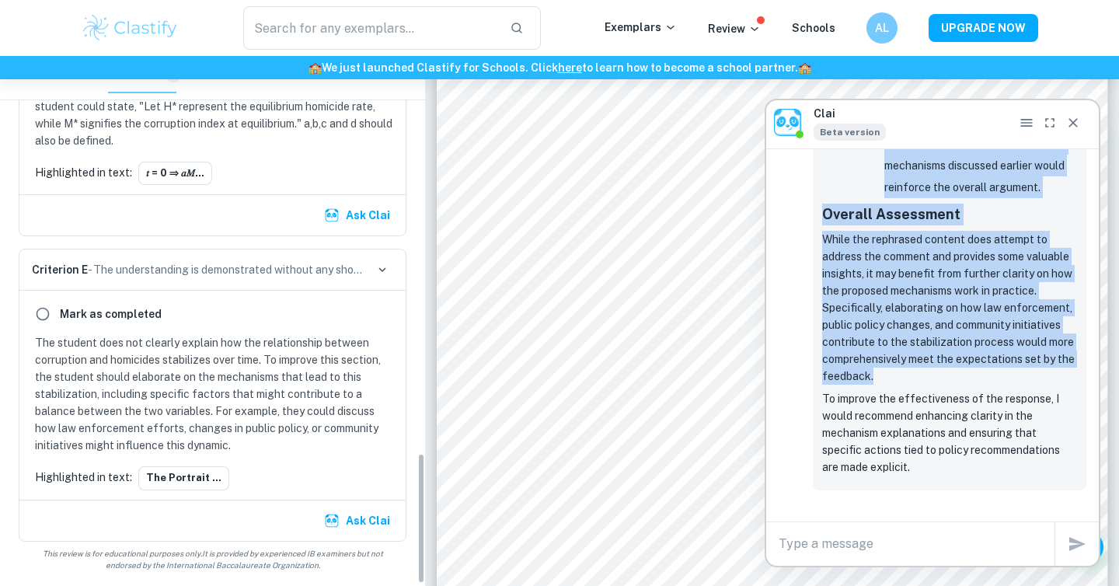
scroll to position [1478, 0]
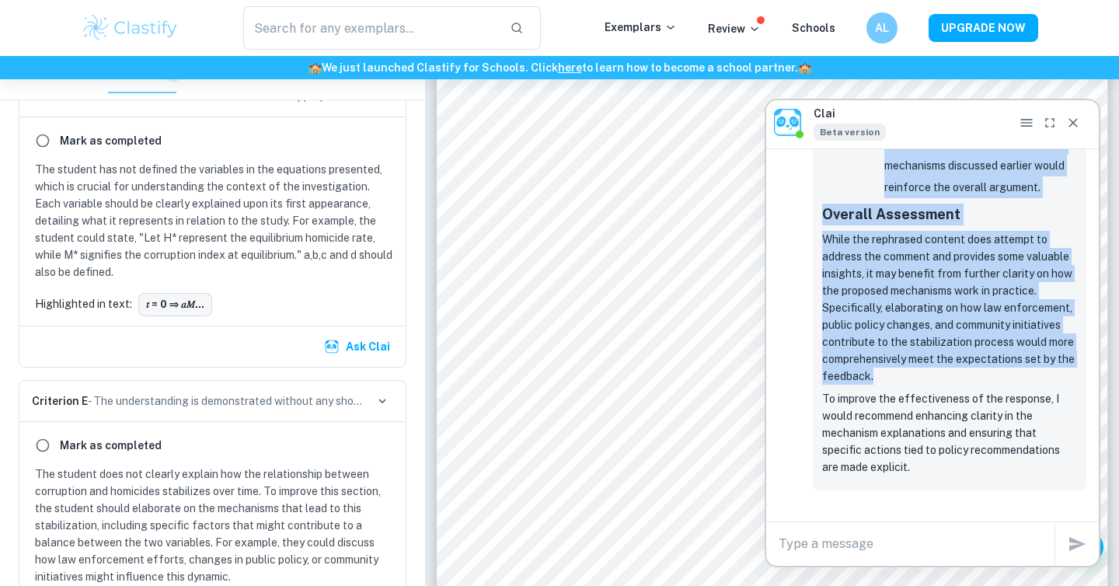
click at [195, 314] on button "𝑡 = 0 ⇒ 𝑎𝑀..." at bounding box center [175, 304] width 74 height 23
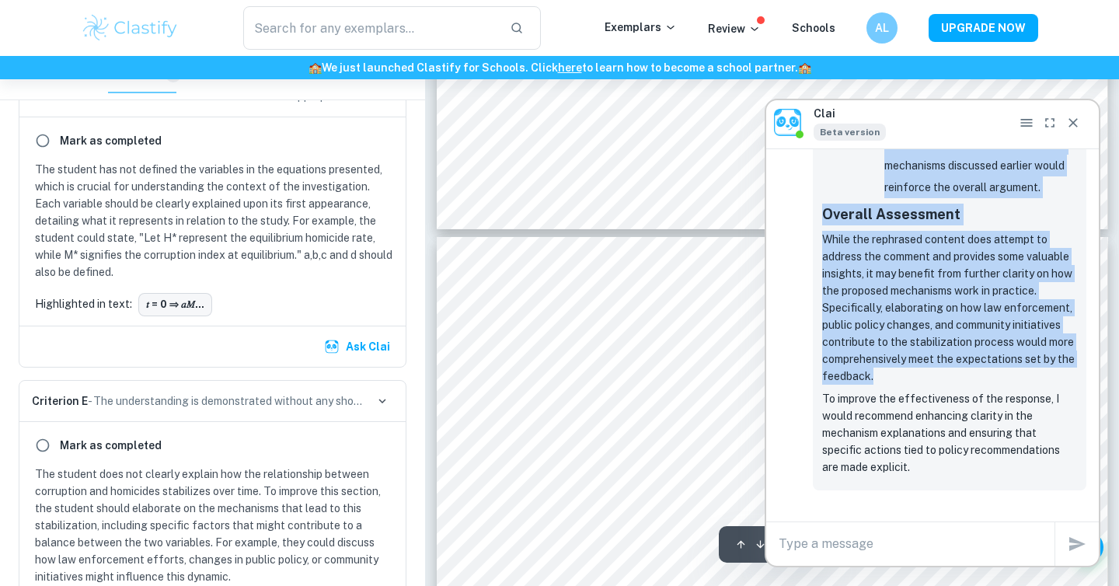
type input "19"
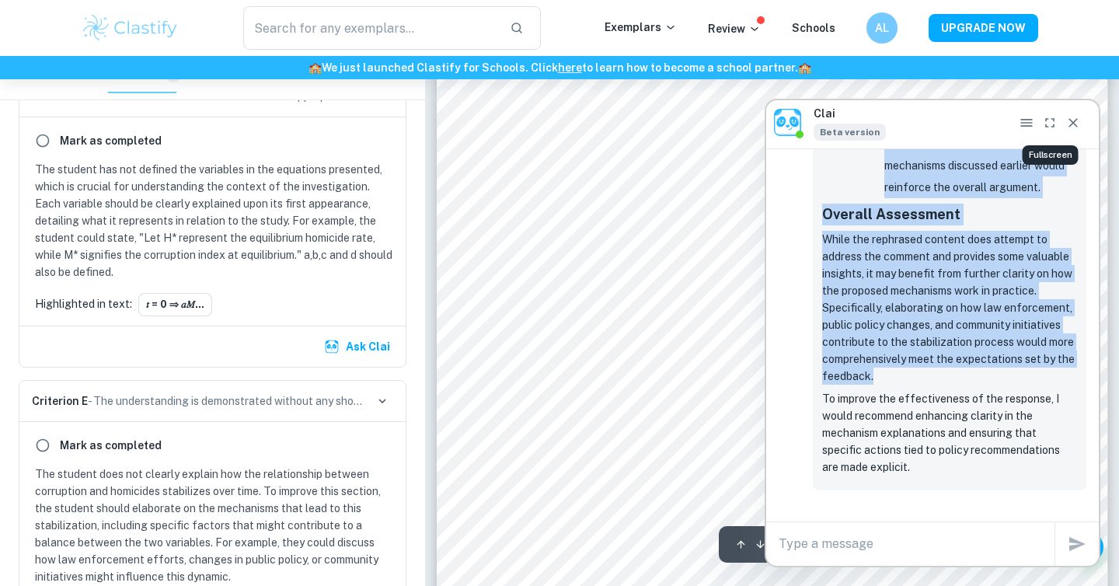
click at [1065, 125] on icon "Close" at bounding box center [1073, 123] width 16 height 16
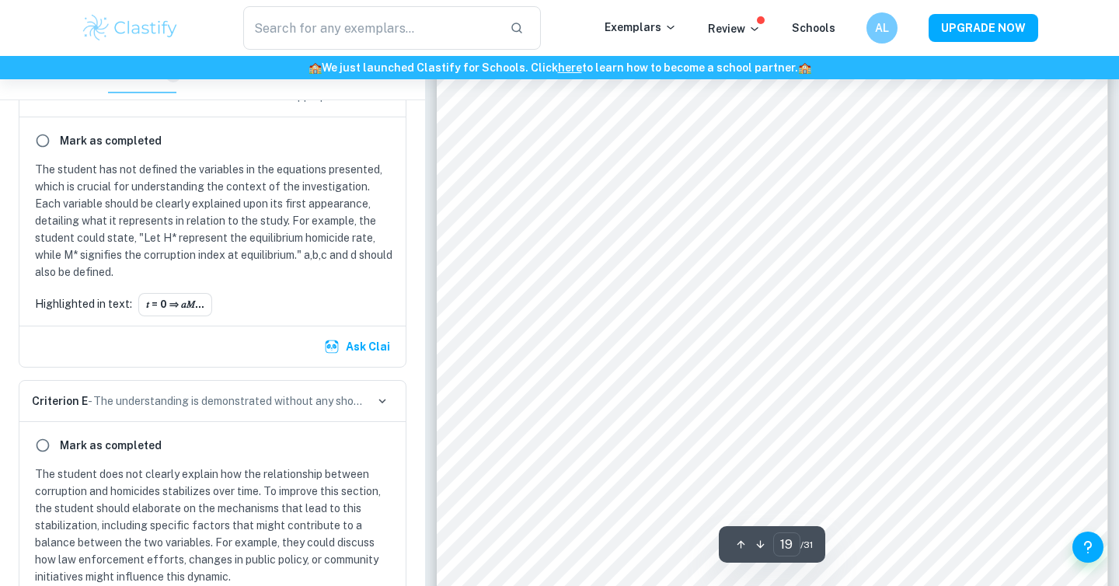
scroll to position [17393, 0]
click at [335, 340] on img "button" at bounding box center [332, 347] width 16 height 16
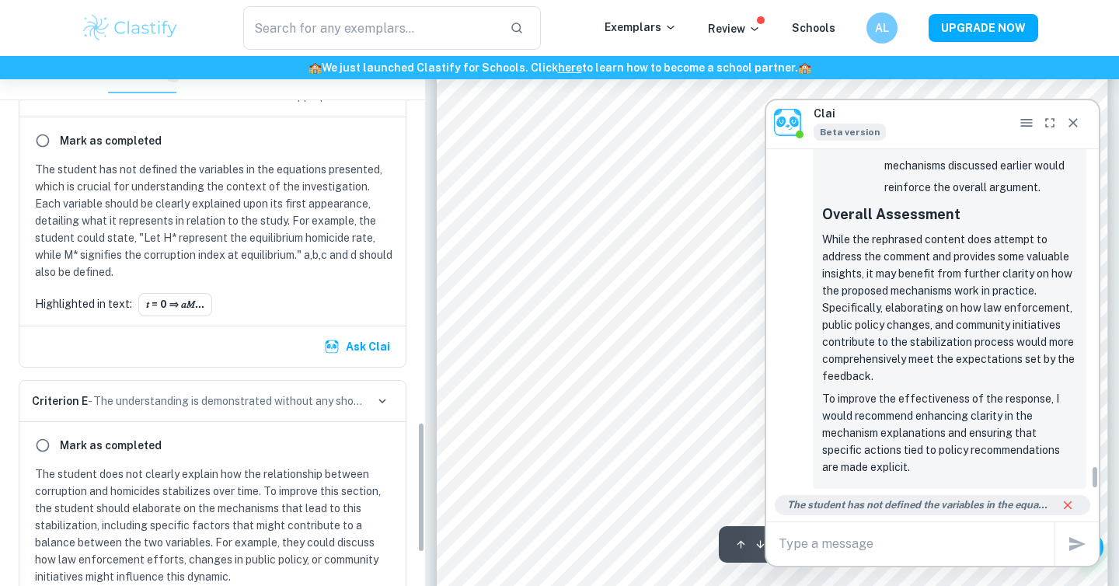
scroll to position [0, 0]
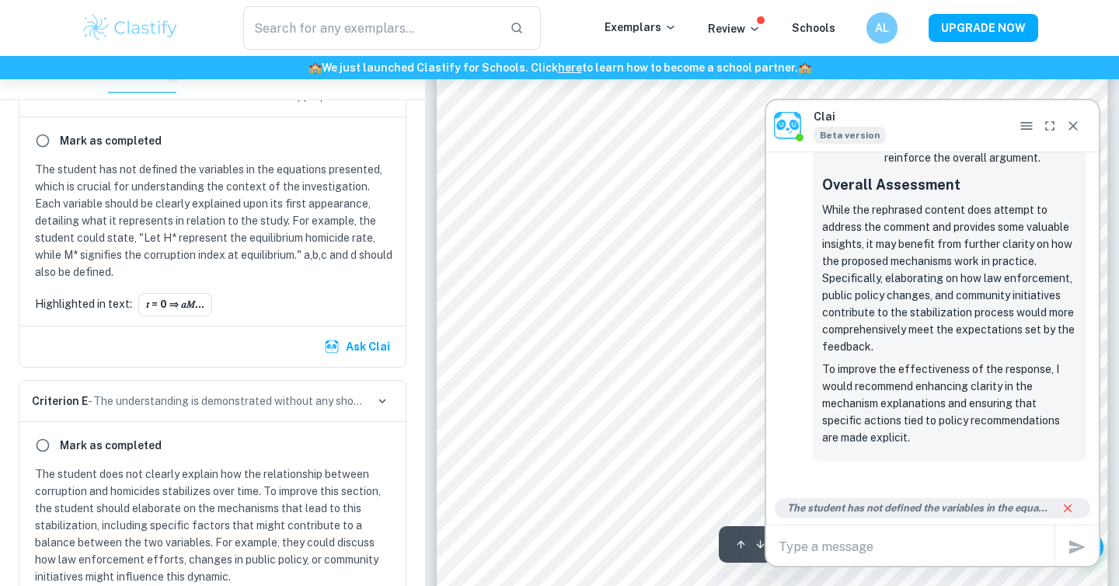
click at [833, 543] on textarea at bounding box center [916, 547] width 276 height 18
paste textarea "Let H* and M* represent the equilibrium values when the variables stop changing…"
type textarea "would this description help? Let H* and M* represent the equilibrium values whe…"
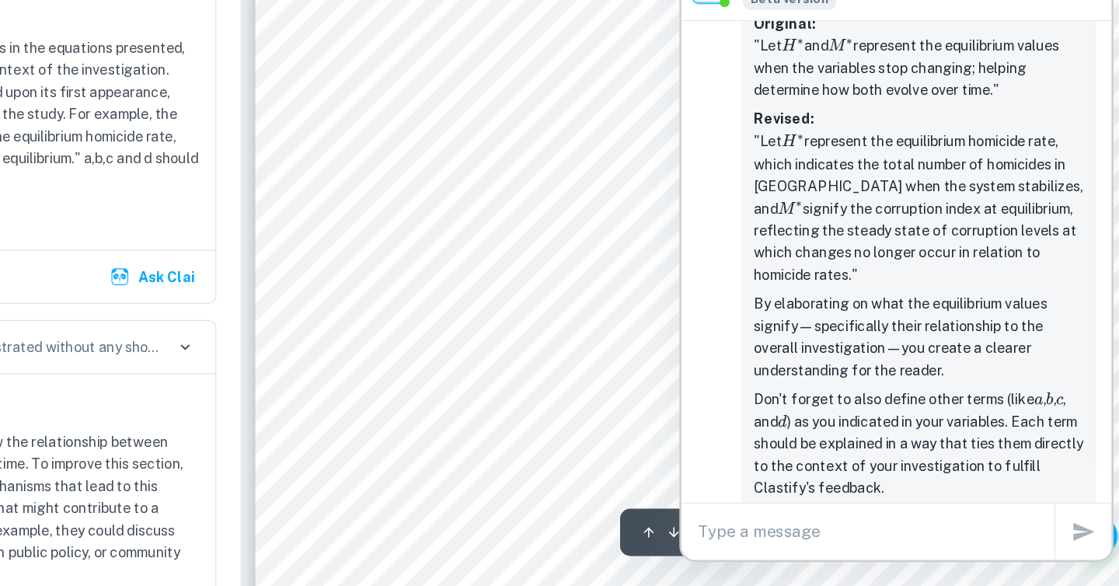
scroll to position [17443, 0]
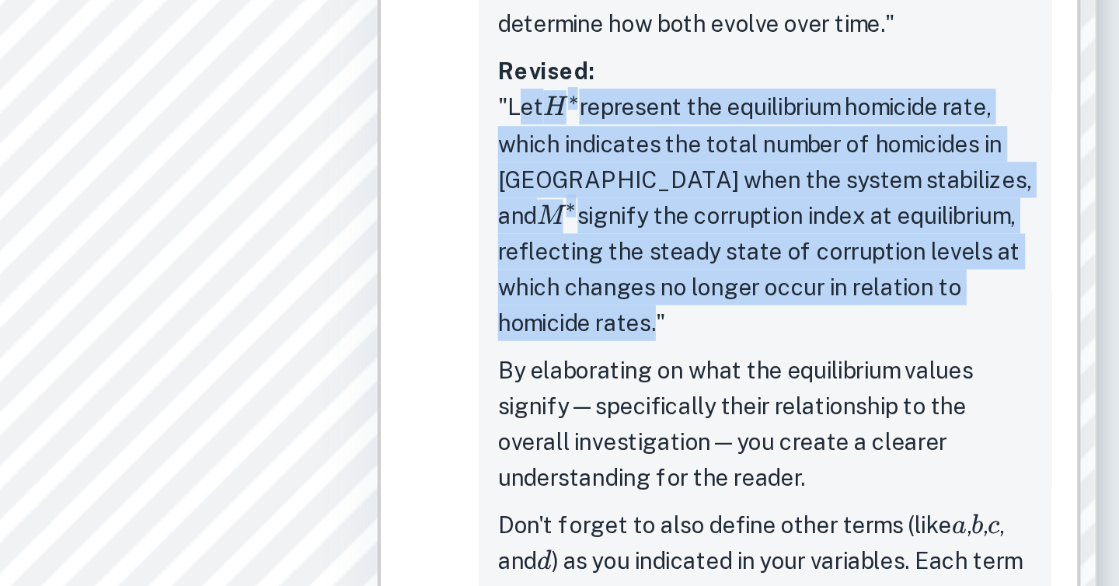
drag, startPoint x: 826, startPoint y: 256, endPoint x: 1043, endPoint y: 344, distance: 234.6
click at [1043, 344] on p "Revised: "Let H ∗ H^* H ∗ represent the equilibrium homicide rate, which indica…" at bounding box center [949, 285] width 255 height 138
copy p "Let H ∗ H^* H ∗ represent the equilibrium homicide rate, which indicates the to…"
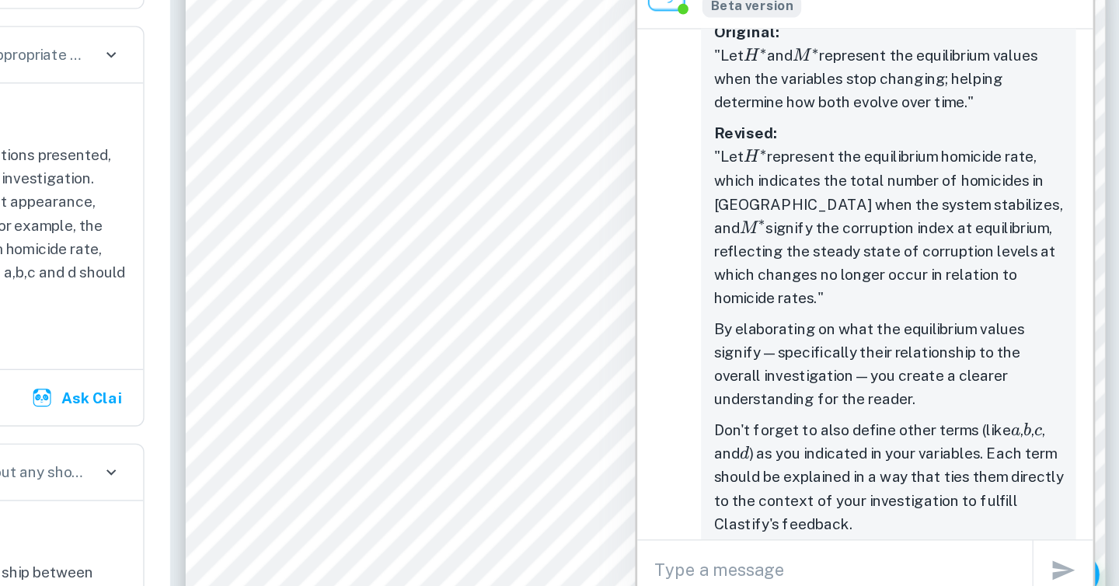
click at [896, 296] on p "Revised: "Let H ∗ H^* H ∗ represent the equilibrium homicide rate, which indica…" at bounding box center [949, 285] width 255 height 138
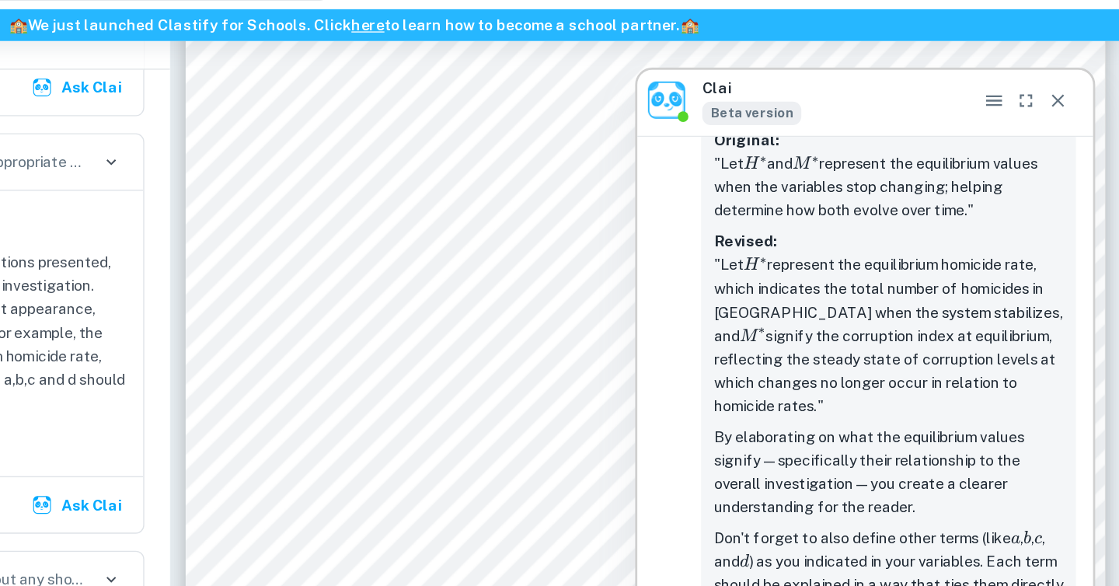
scroll to position [5406, 0]
